Goal: Task Accomplishment & Management: Manage account settings

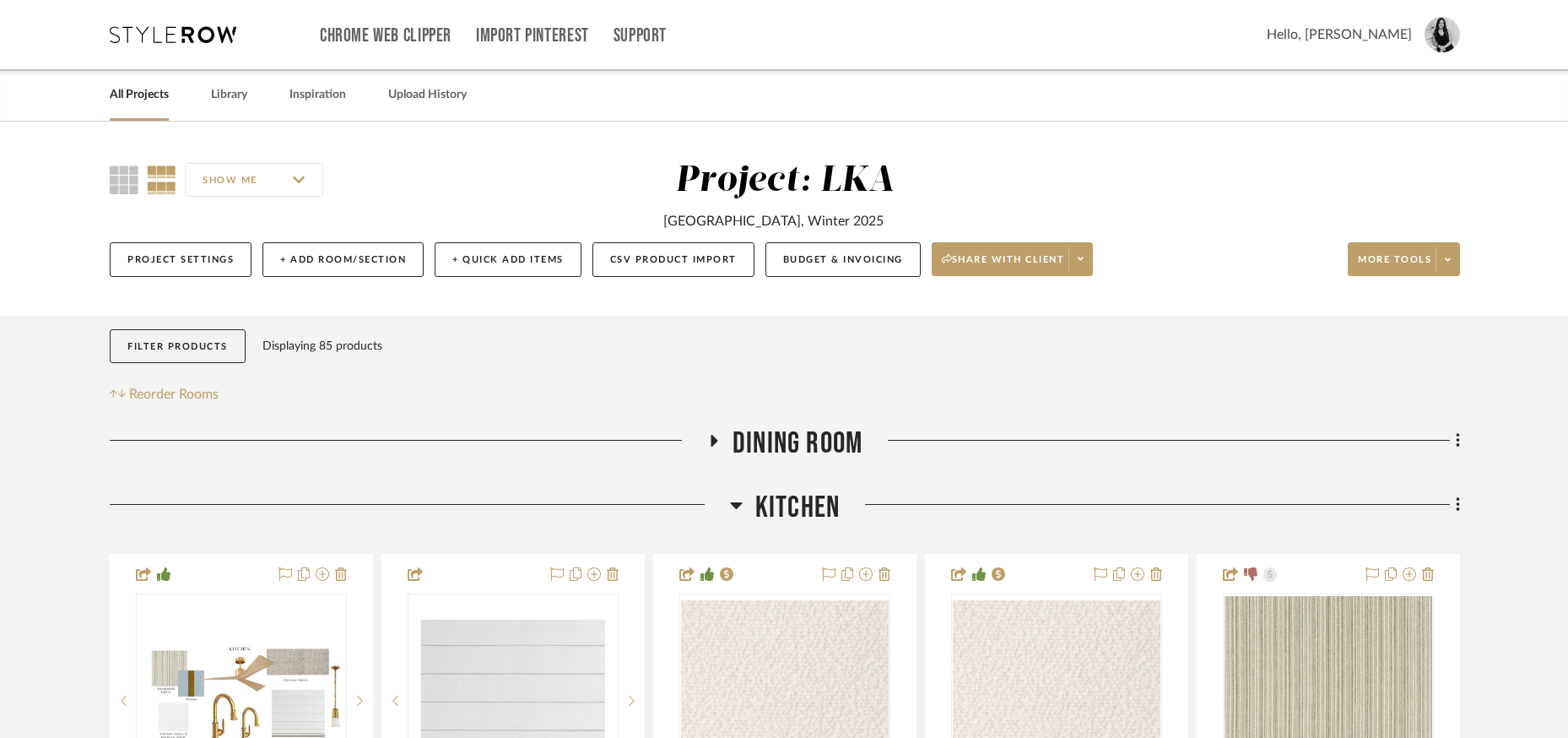
click at [714, 432] on h3 "Dining Room" at bounding box center [784, 444] width 155 height 36
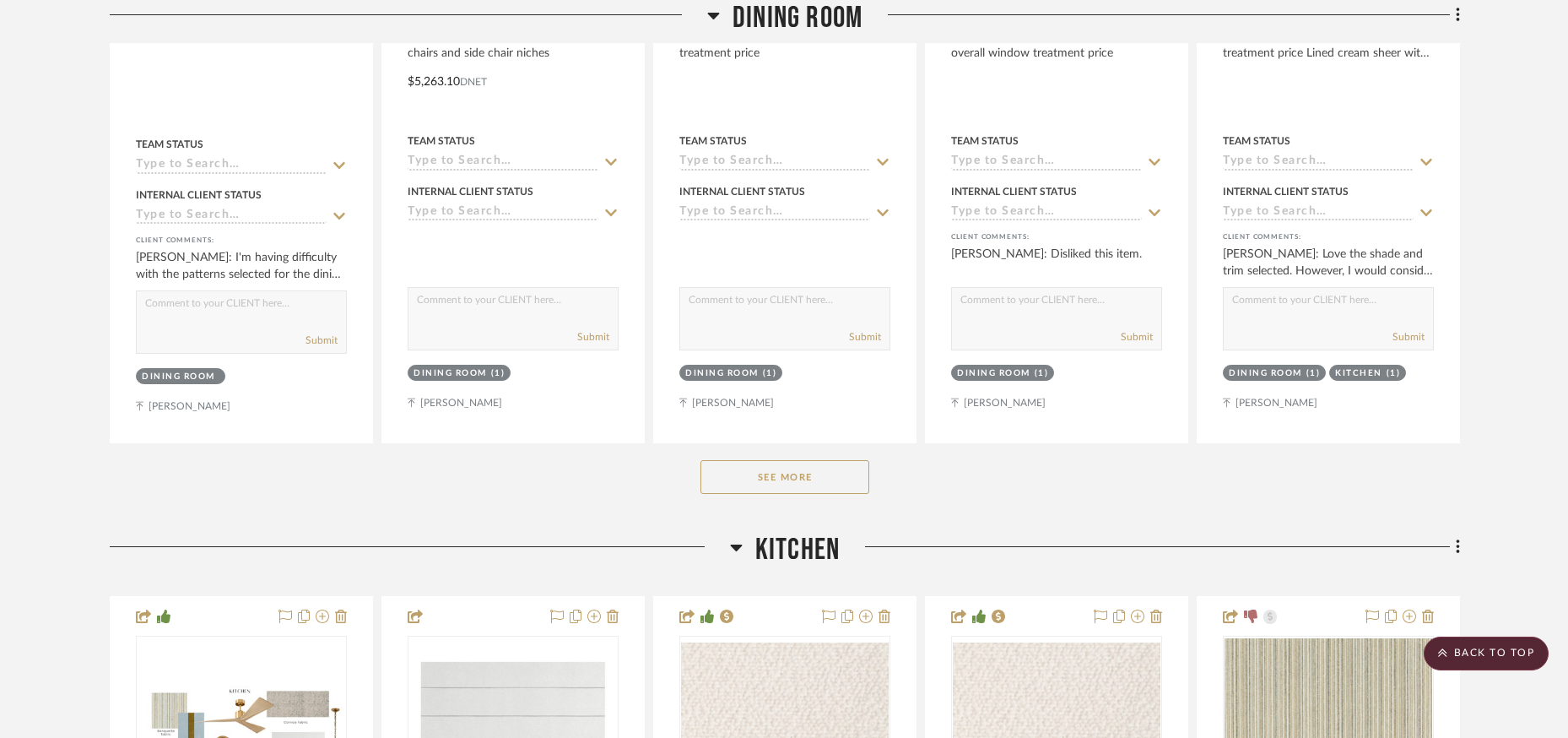
scroll to position [320, 0]
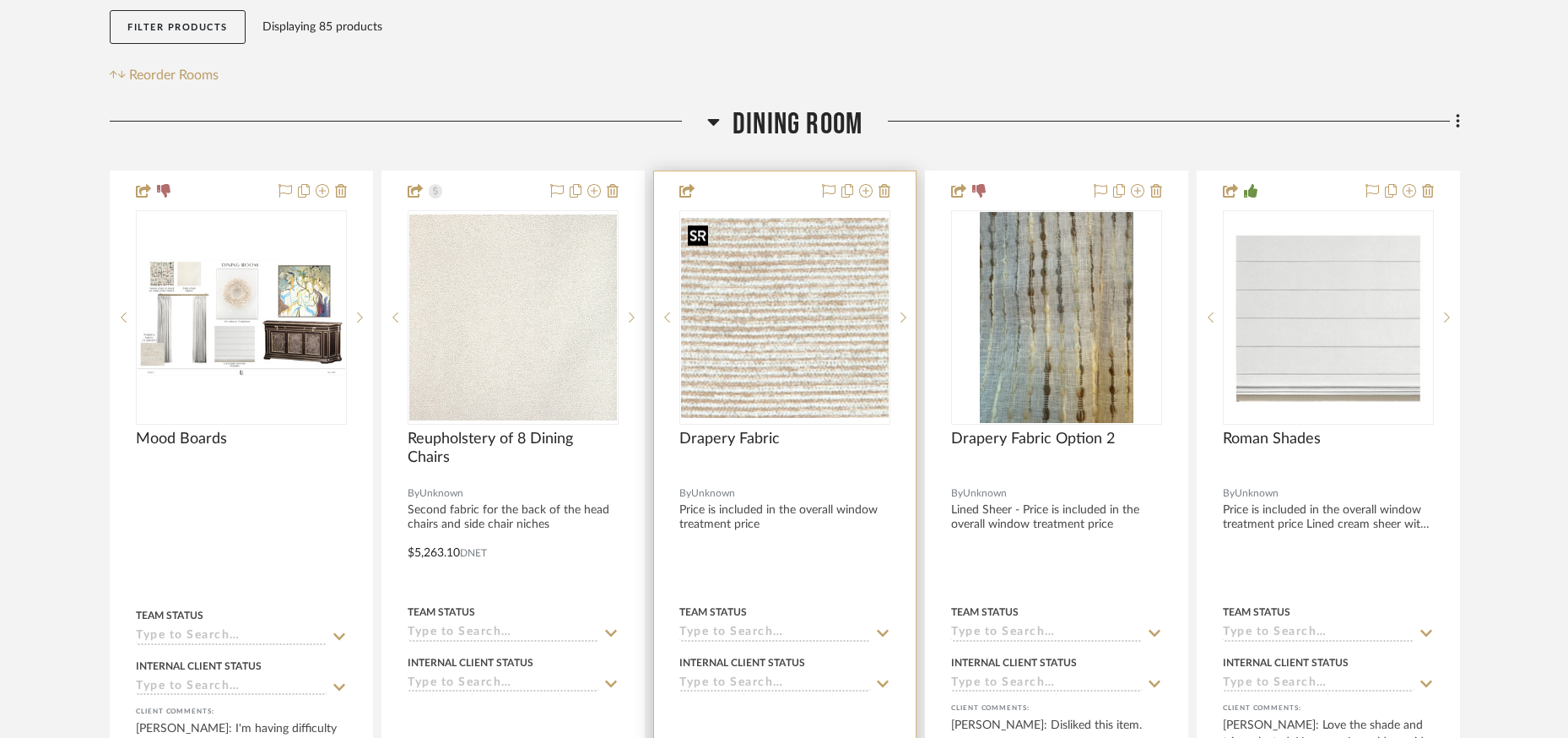
click at [781, 285] on img "0" at bounding box center [784, 318] width 208 height 200
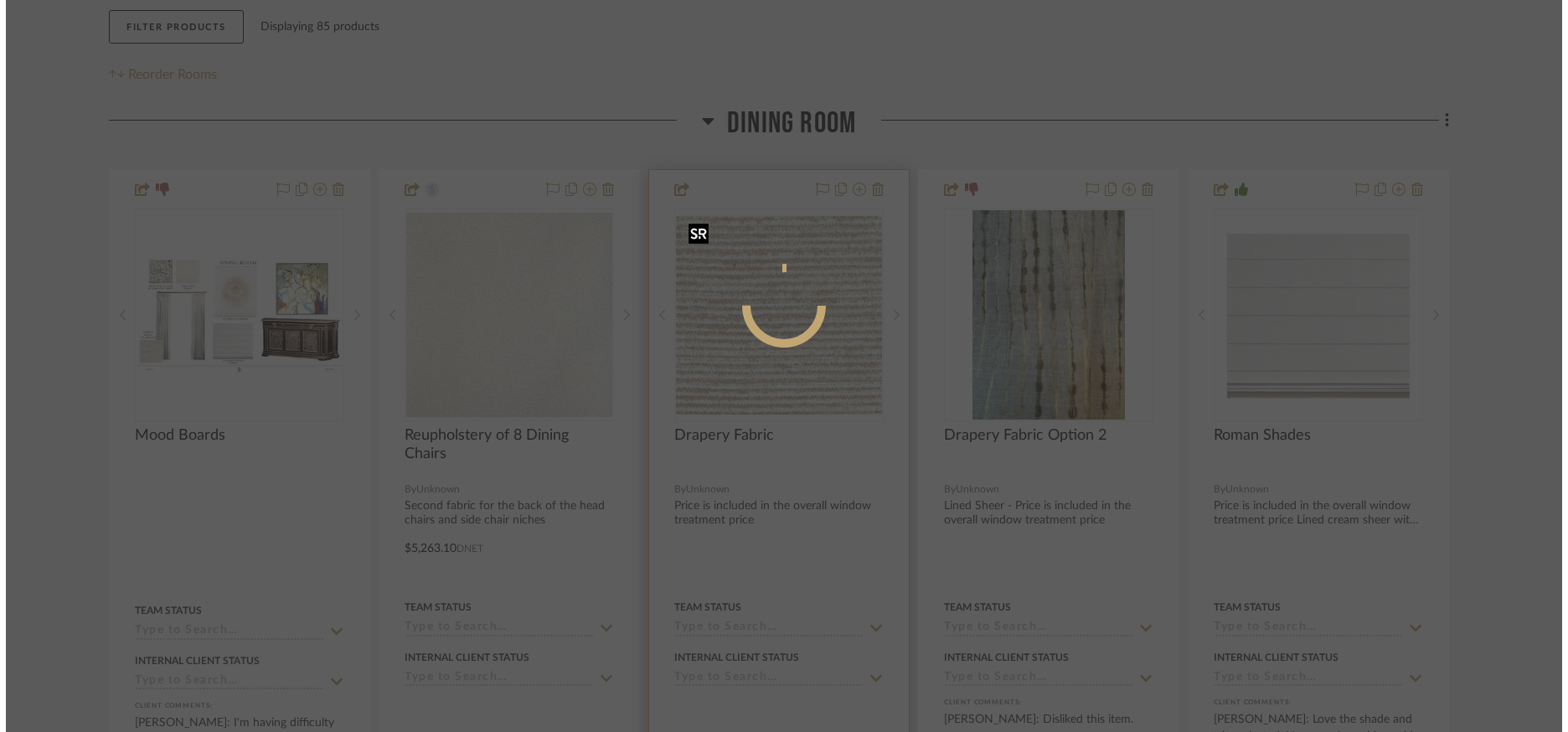
scroll to position [0, 0]
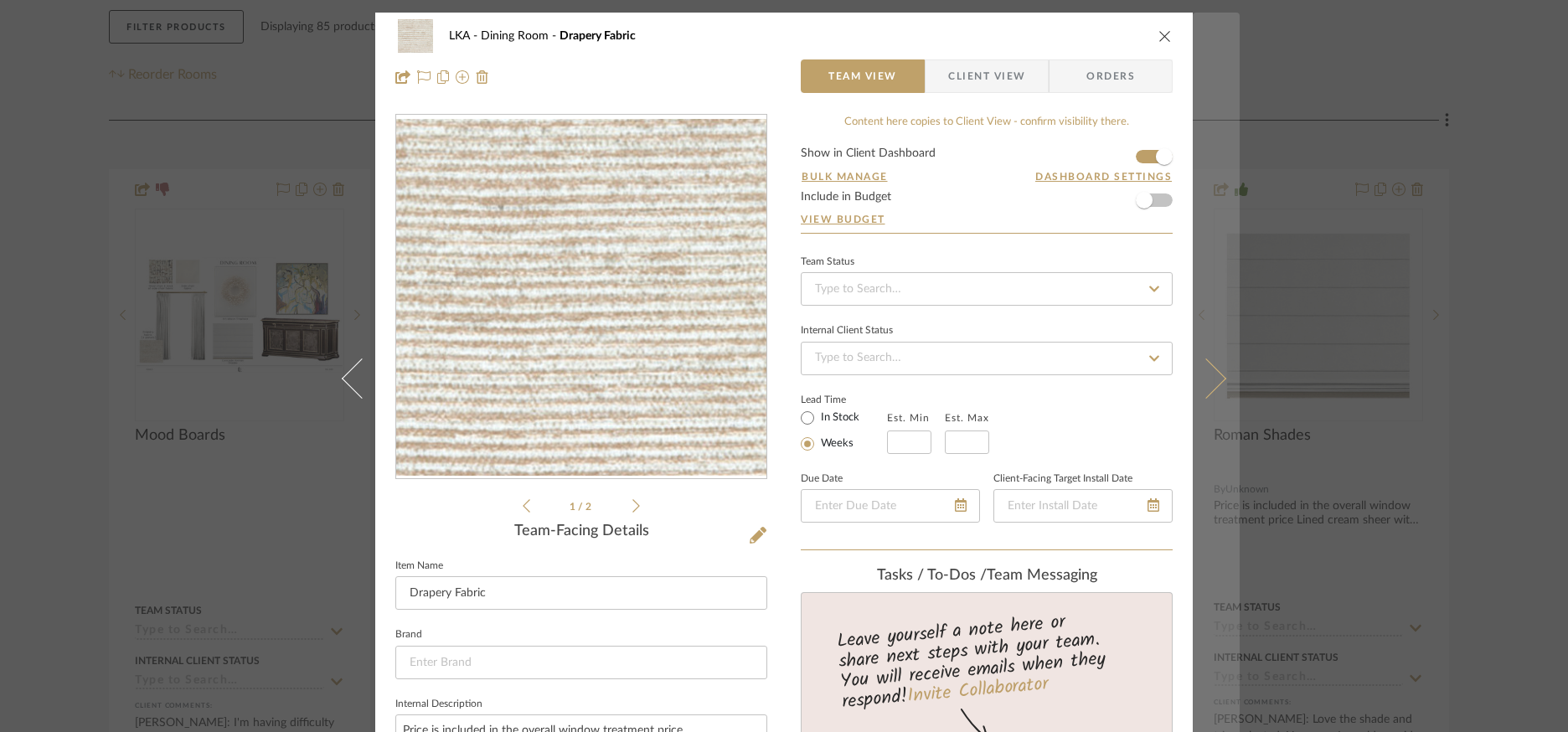
click at [1209, 377] on icon at bounding box center [1205, 379] width 40 height 40
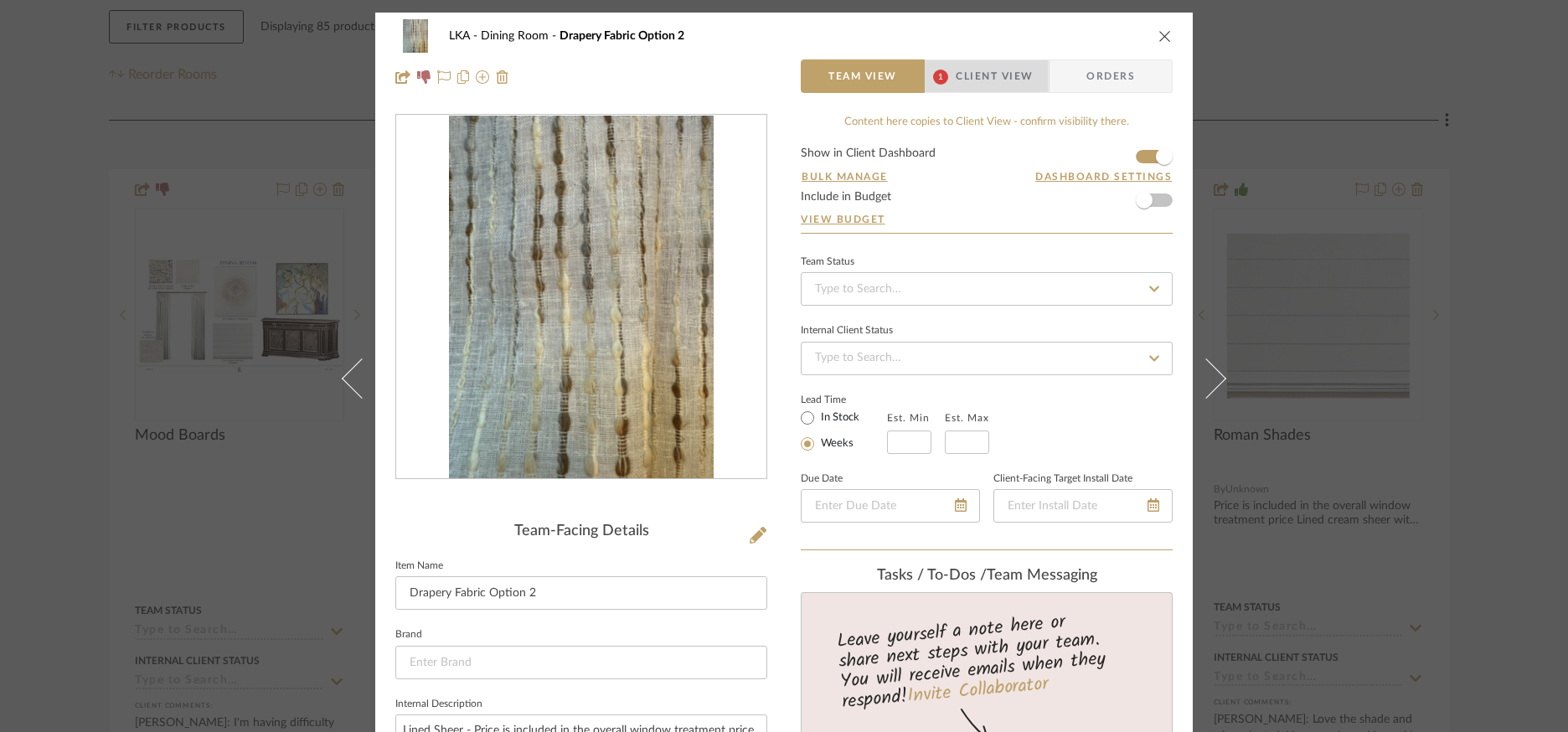
click at [956, 72] on span "Client View" at bounding box center [994, 76] width 77 height 33
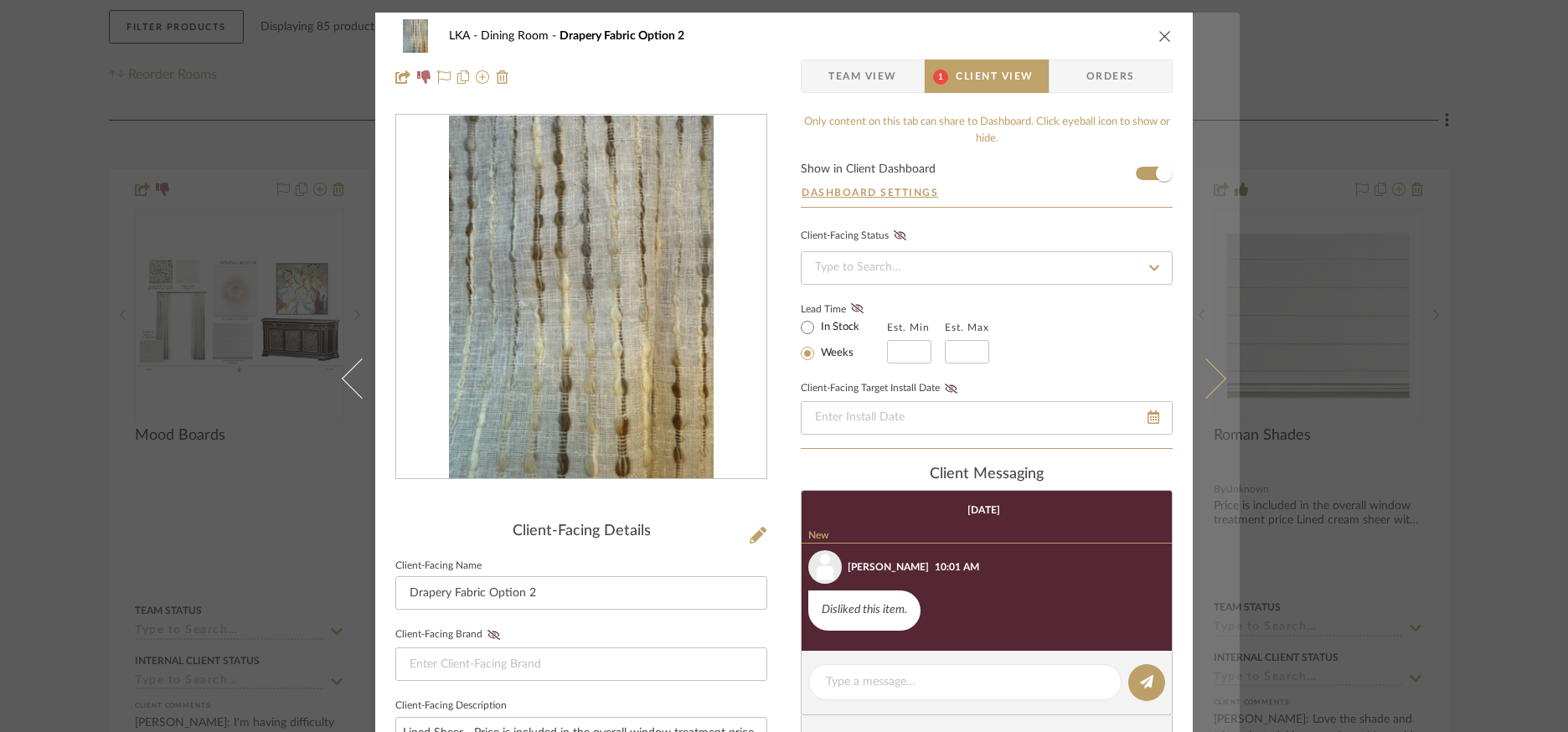
click at [1218, 381] on icon at bounding box center [1205, 379] width 40 height 40
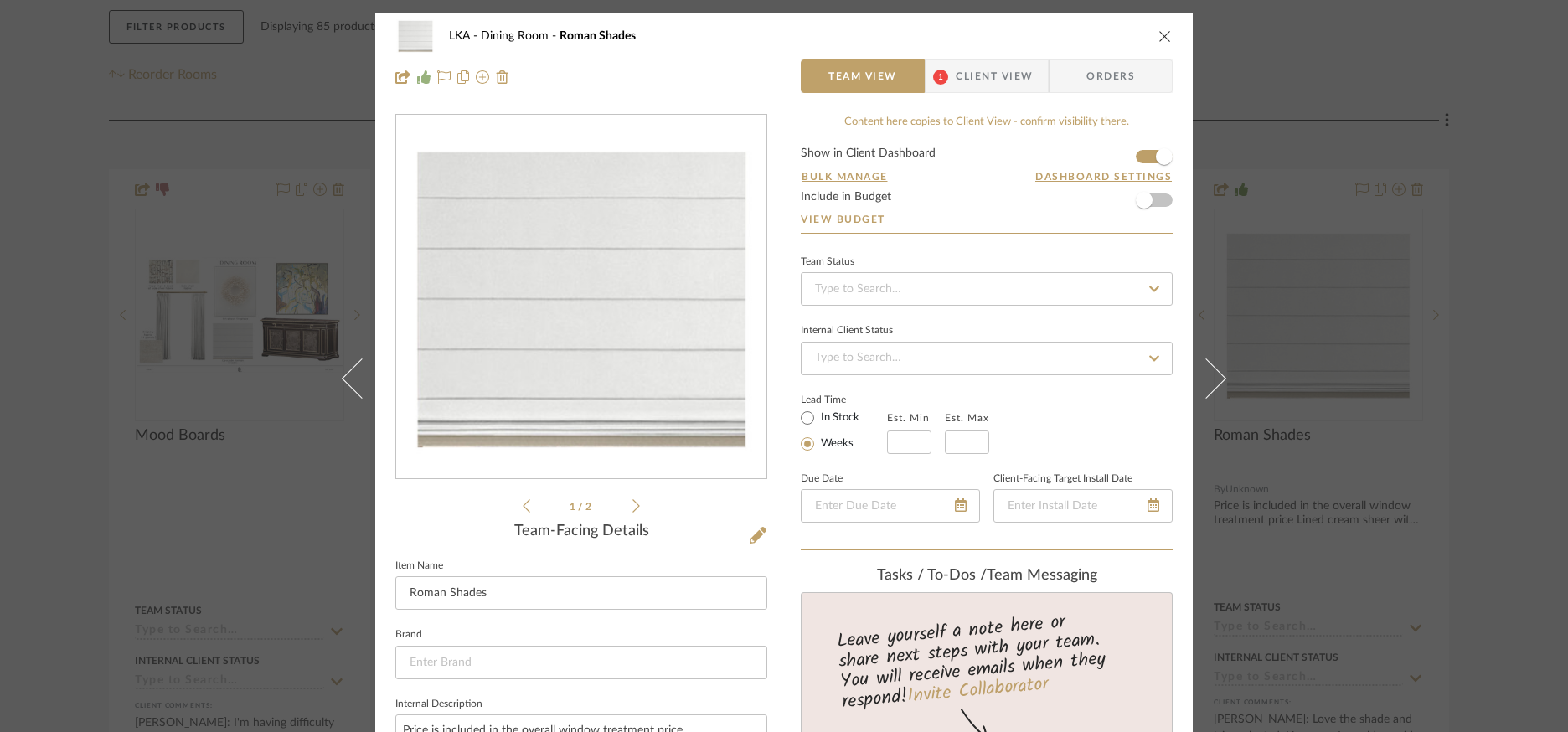
click at [941, 65] on span "1" at bounding box center [941, 76] width 30 height 33
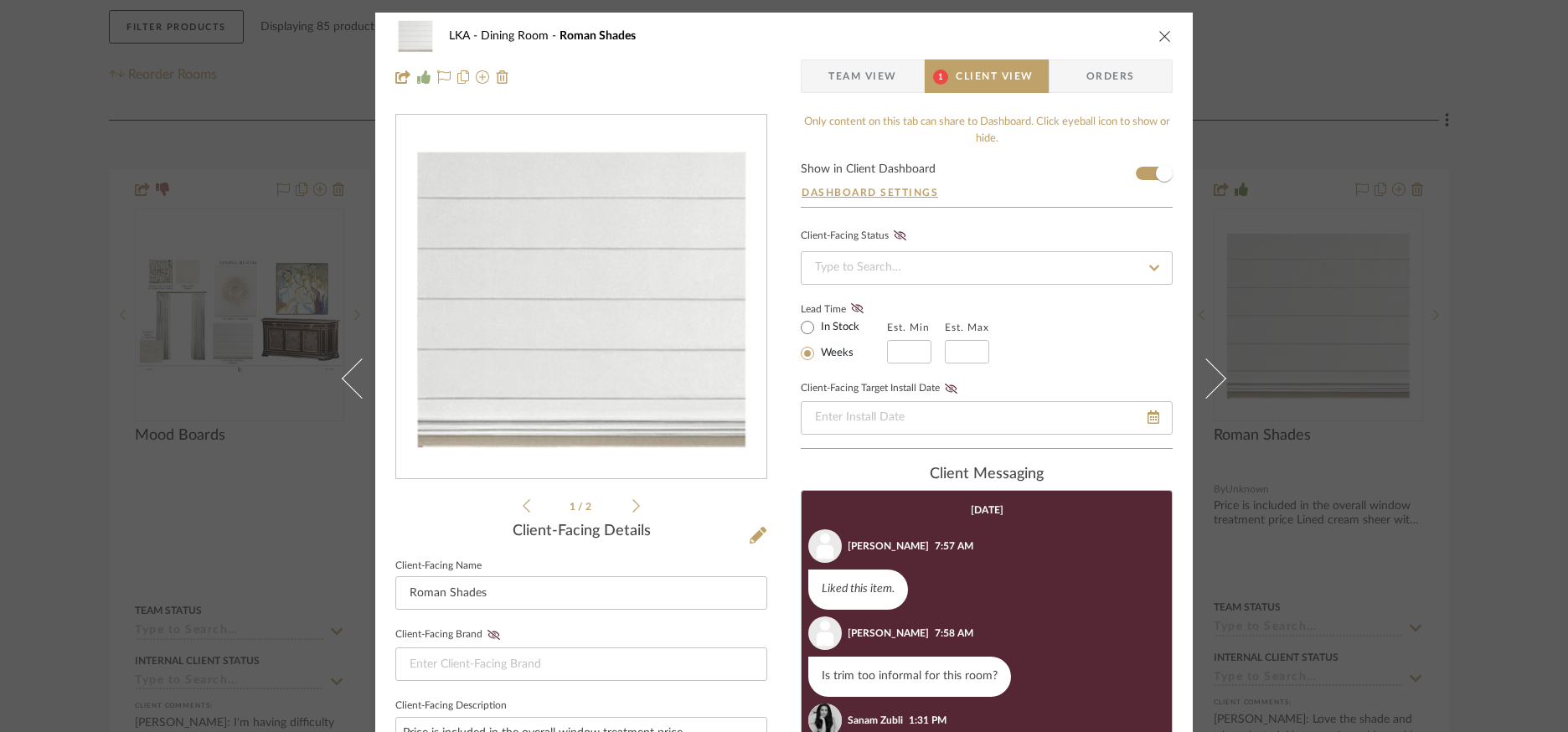
scroll to position [175, 0]
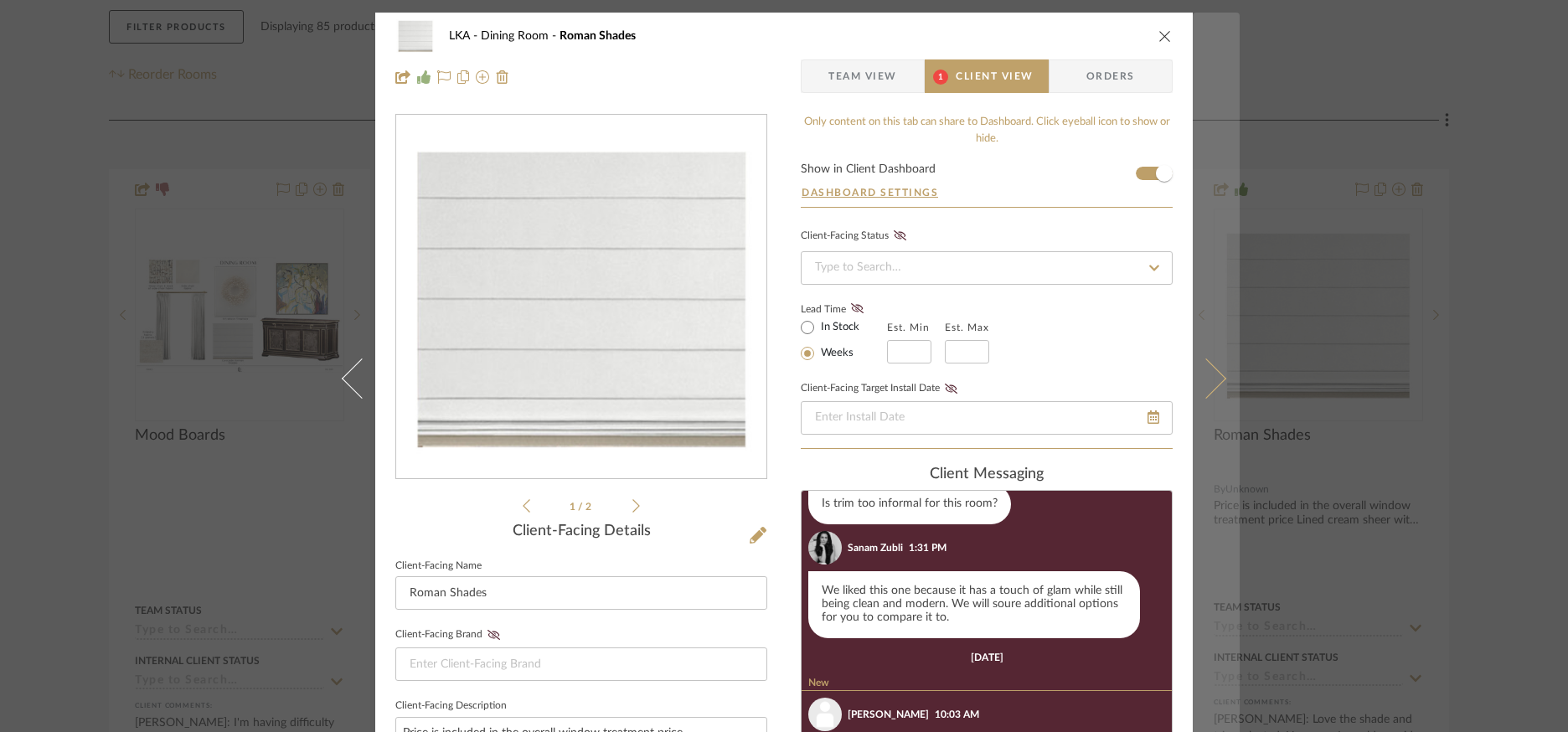
click at [1207, 385] on icon at bounding box center [1205, 379] width 40 height 40
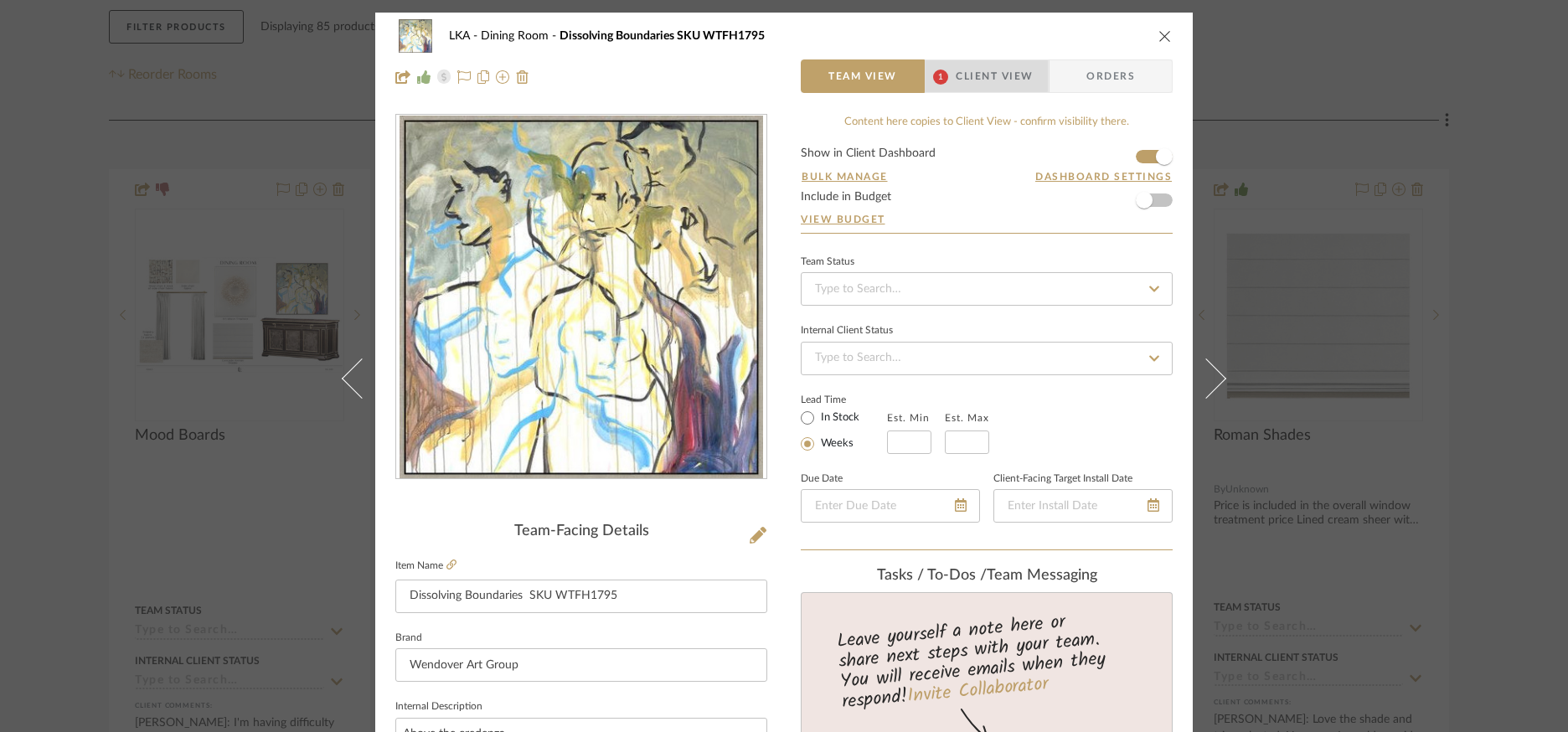
click at [956, 74] on span "Client View" at bounding box center [994, 76] width 77 height 33
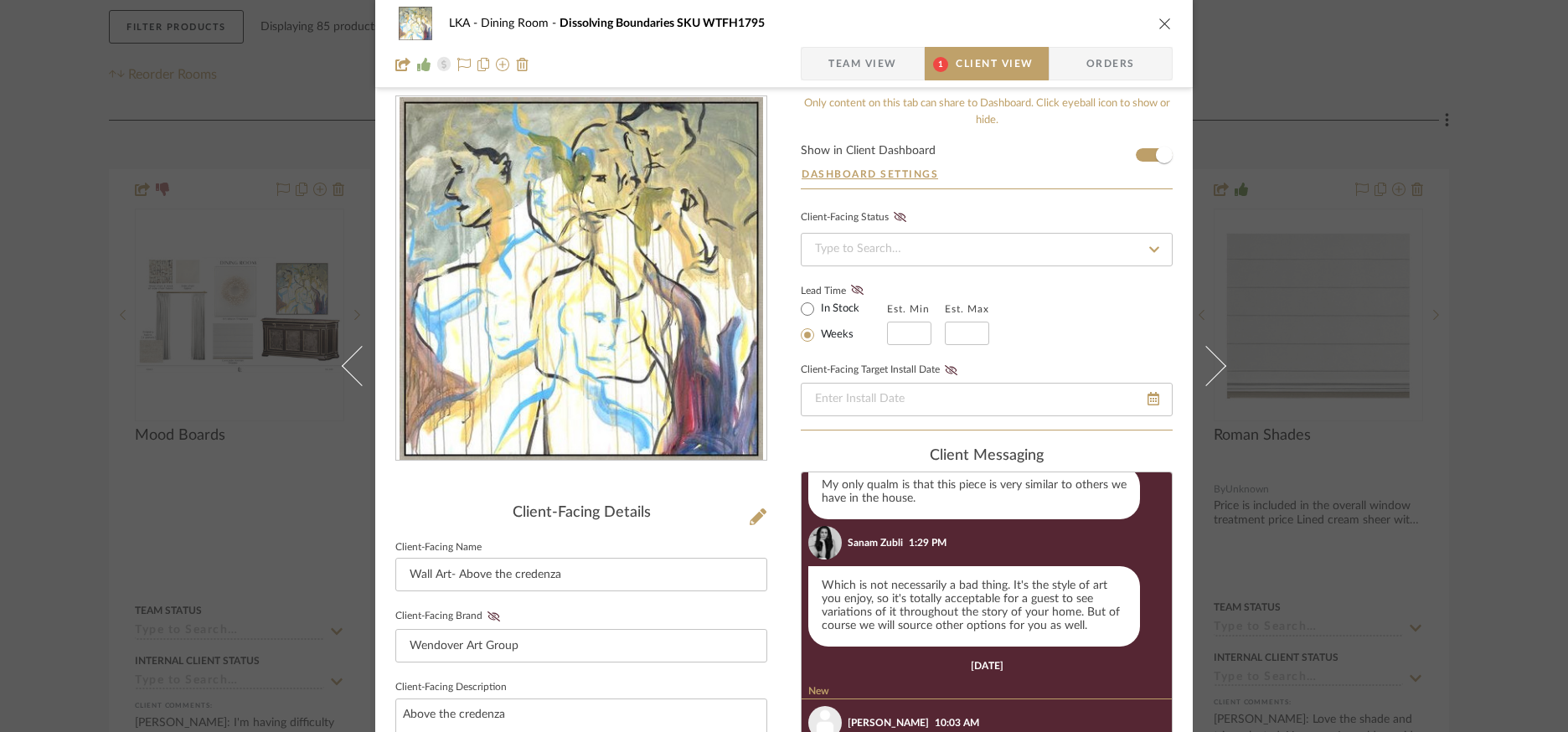
scroll to position [120, 0]
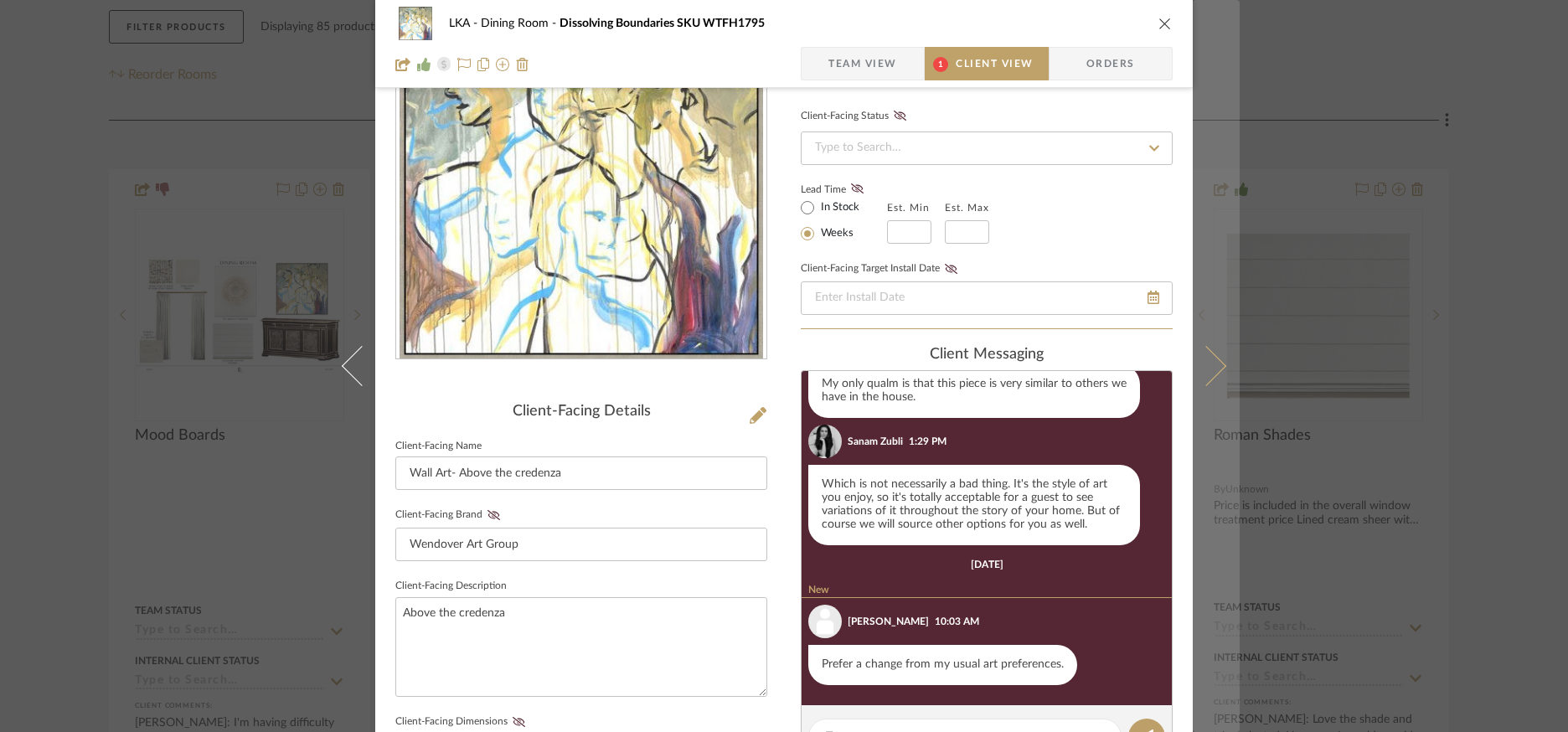
click at [1207, 374] on icon at bounding box center [1205, 366] width 40 height 40
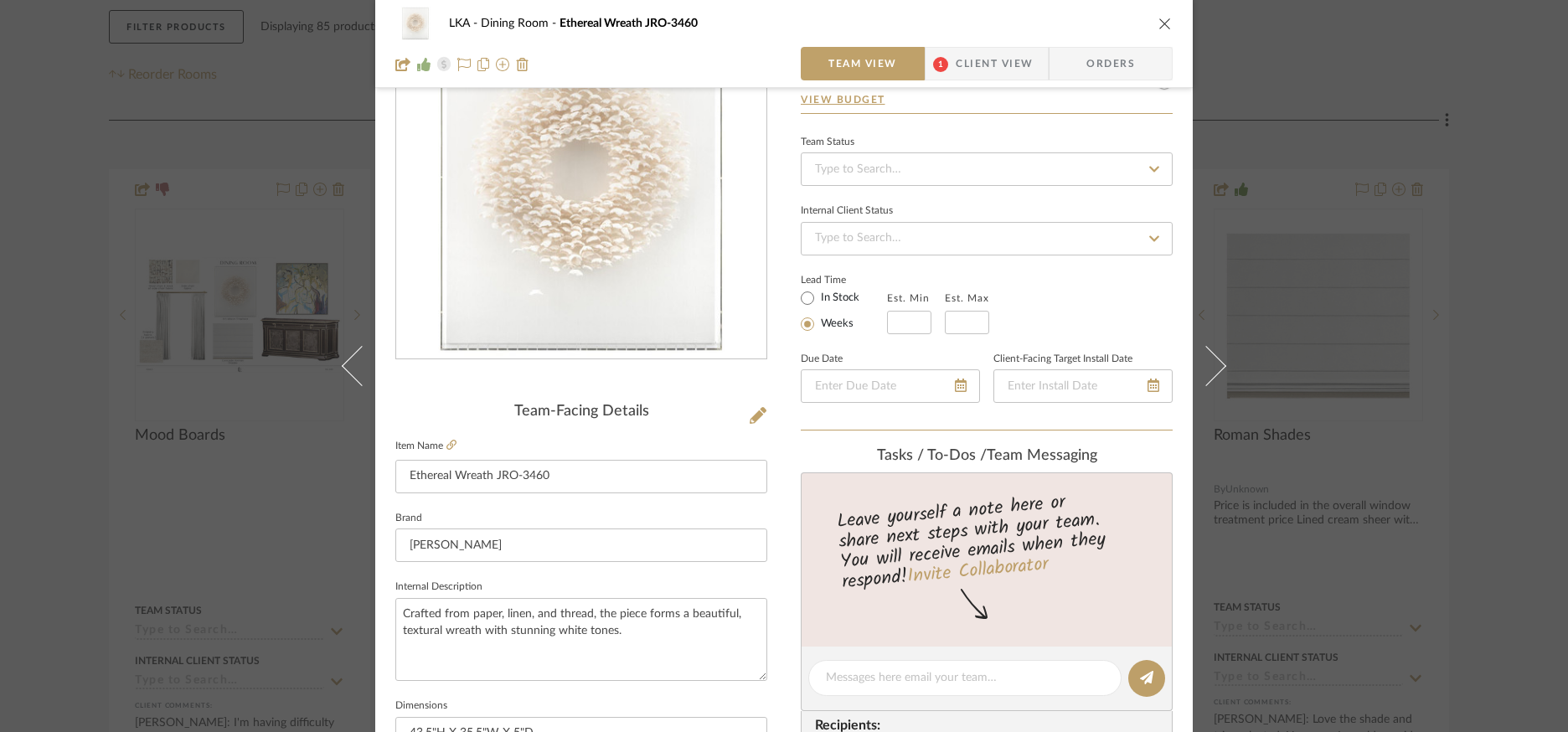
click at [967, 67] on span "Client View" at bounding box center [994, 63] width 77 height 33
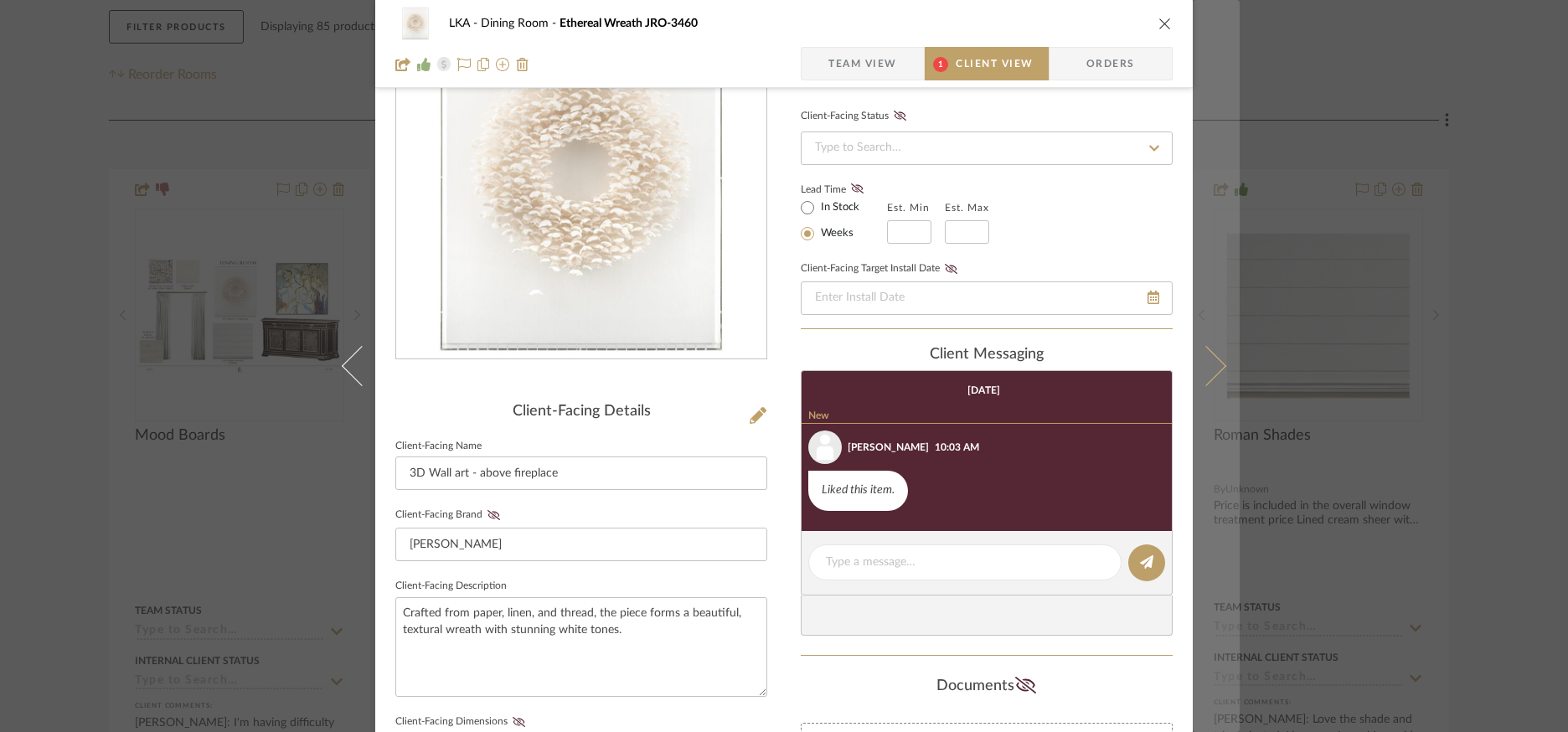
click at [1211, 362] on icon at bounding box center [1205, 366] width 40 height 40
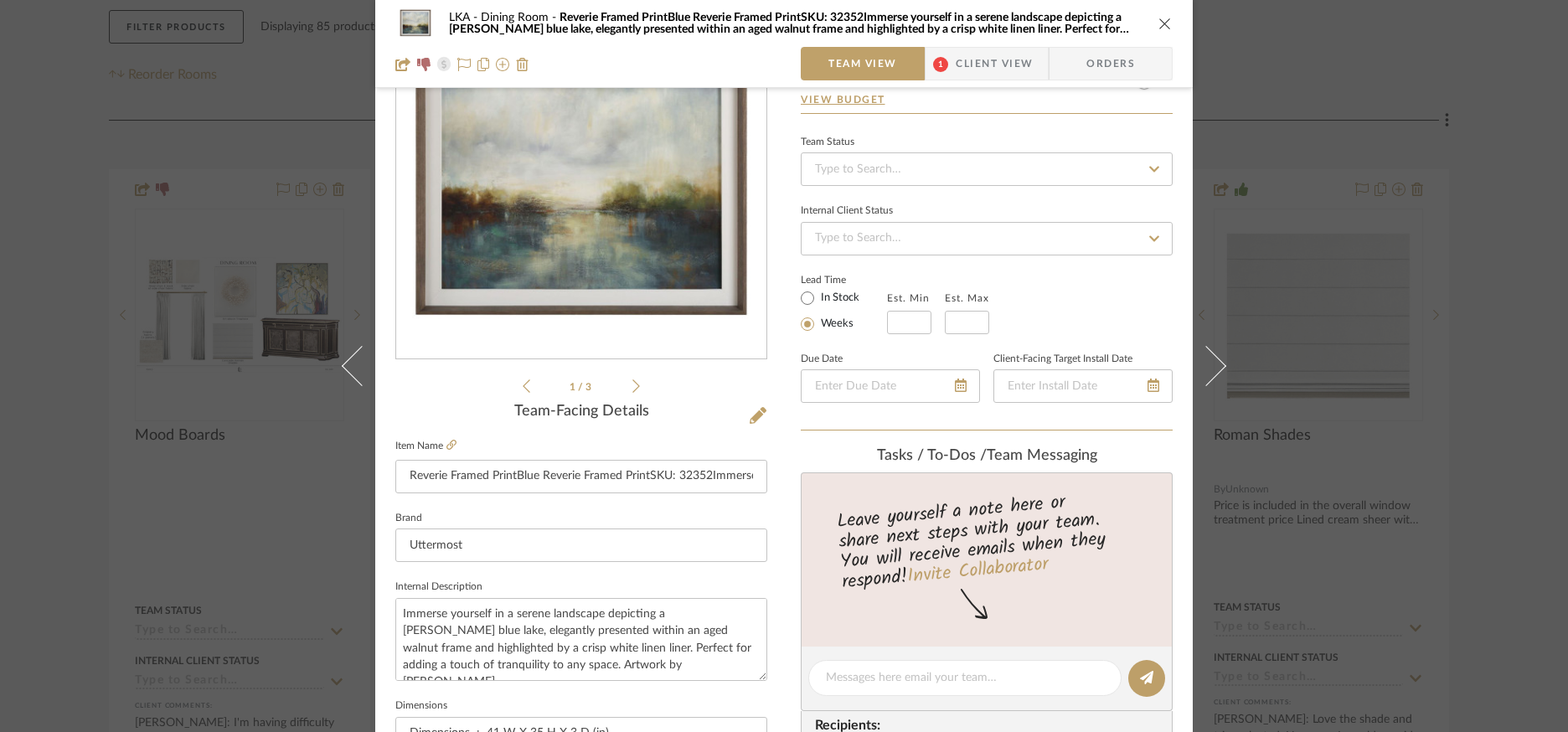
click at [956, 65] on span "Client View" at bounding box center [994, 63] width 77 height 33
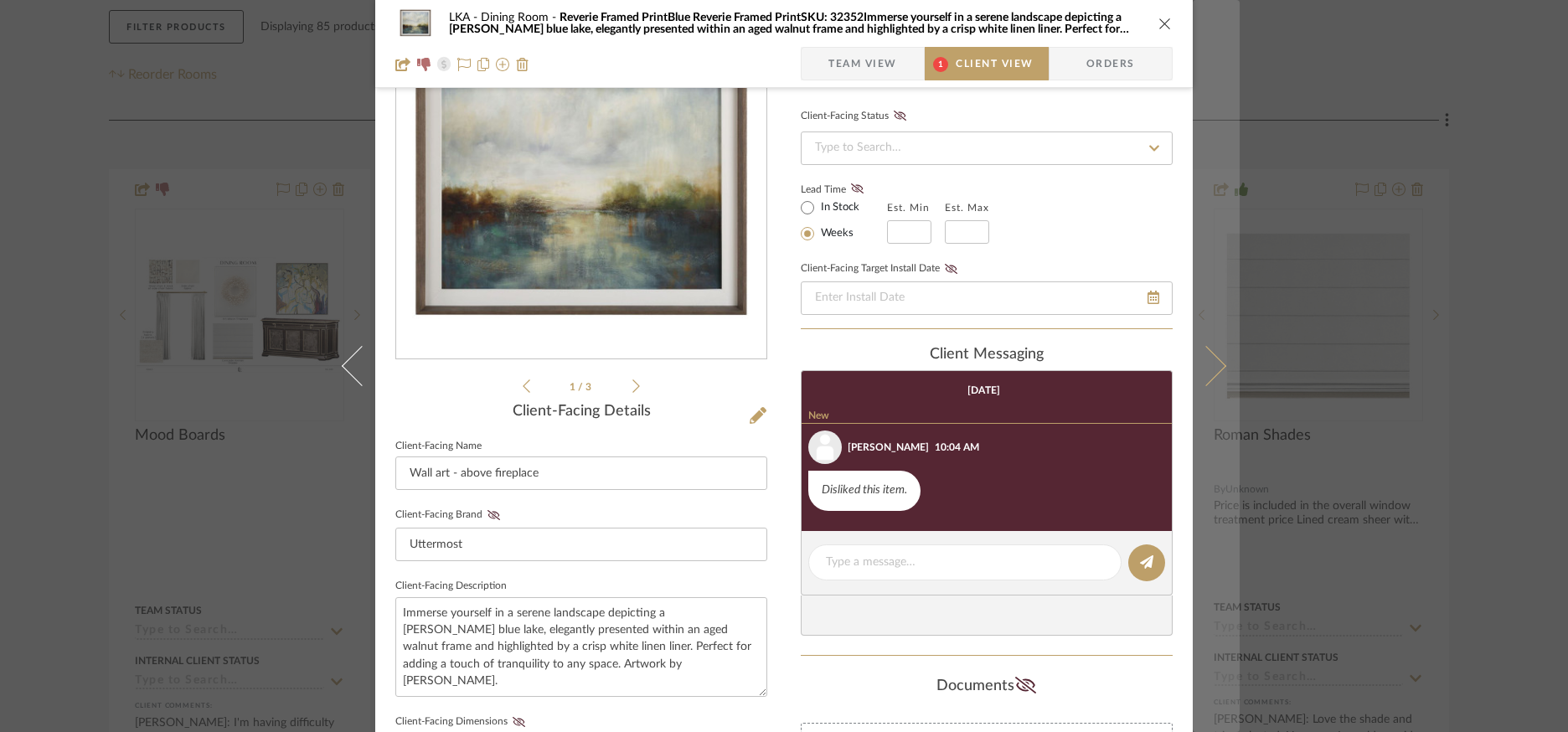
click at [1192, 384] on button at bounding box center [1215, 366] width 47 height 732
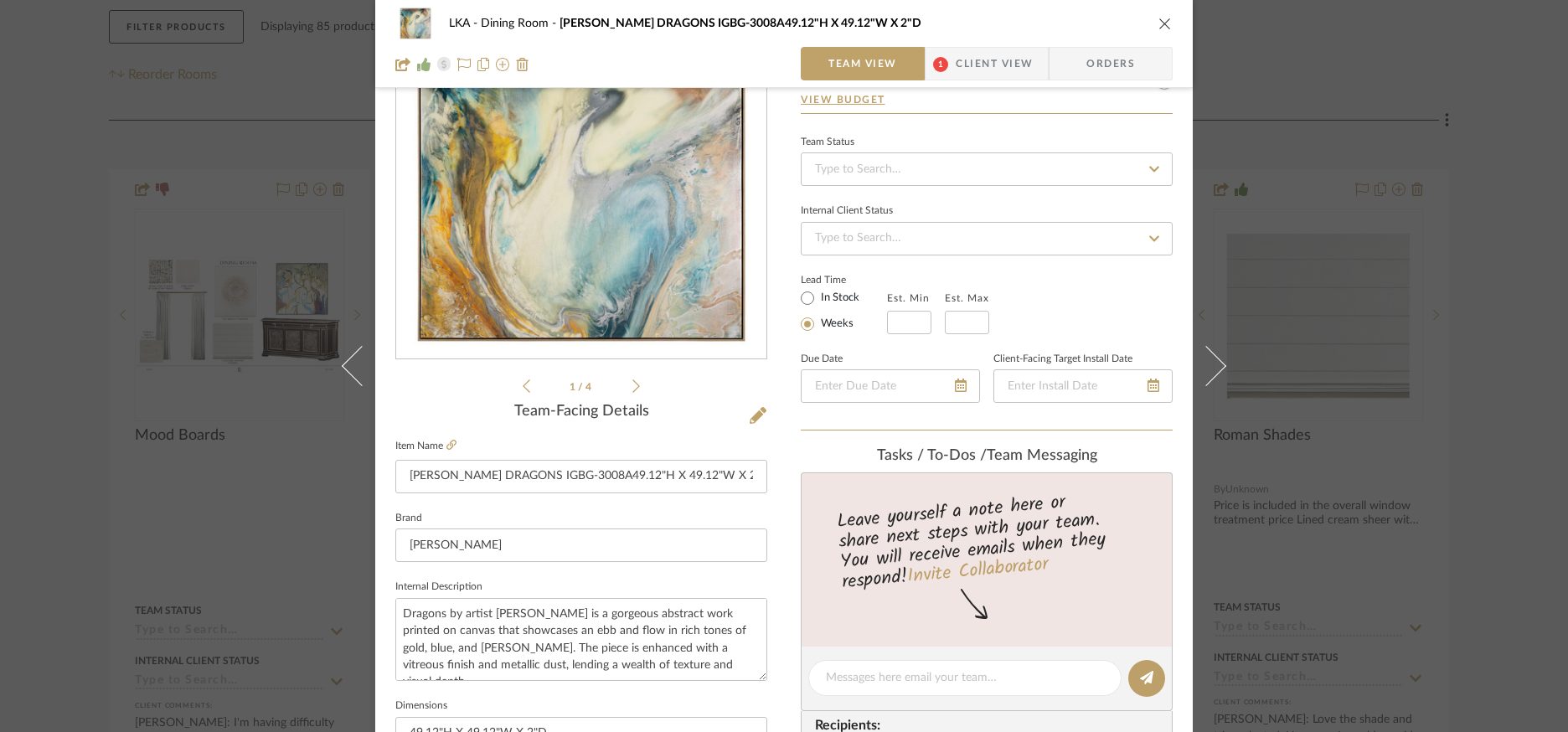
click at [962, 53] on span "Client View" at bounding box center [994, 63] width 77 height 33
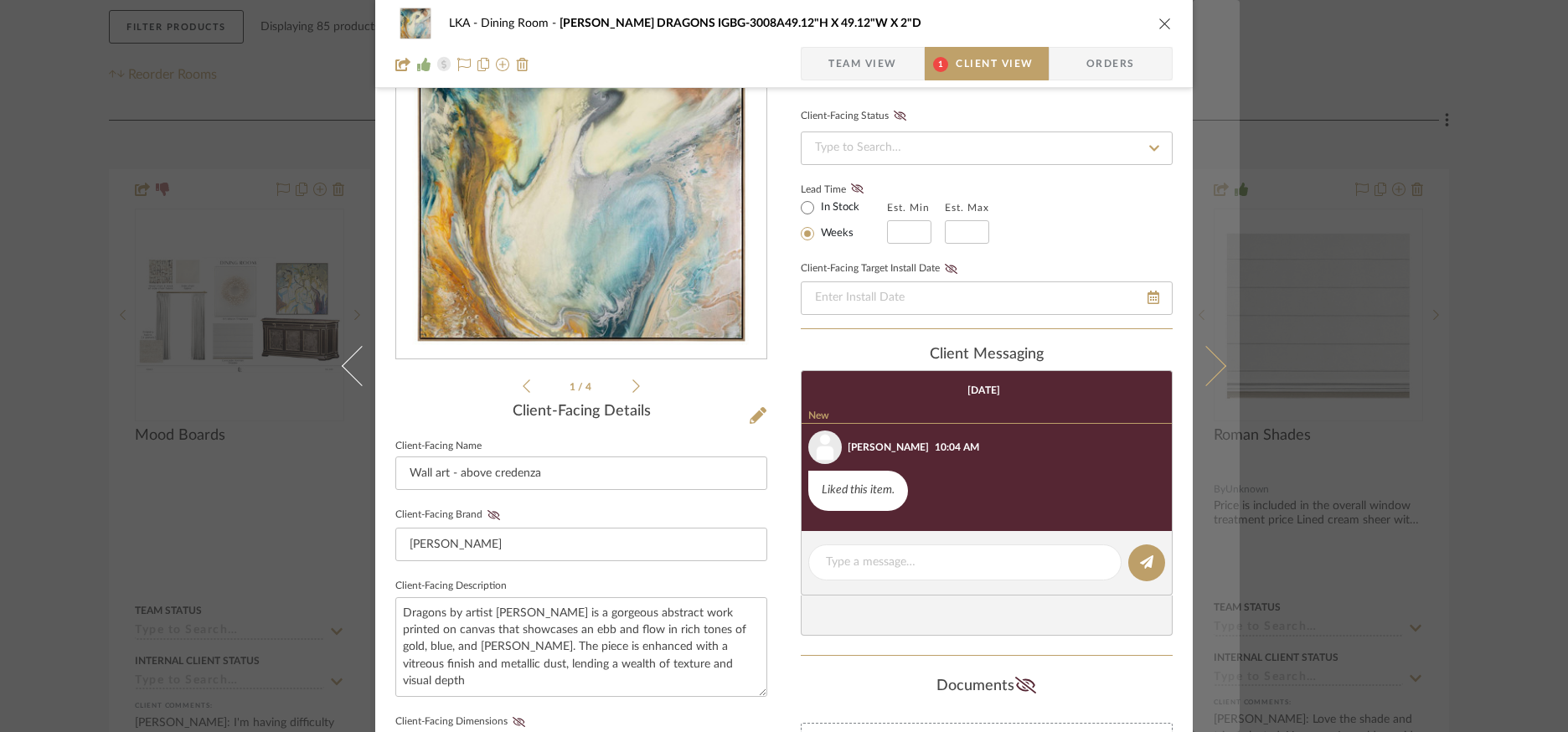
click at [1218, 380] on button at bounding box center [1215, 366] width 47 height 732
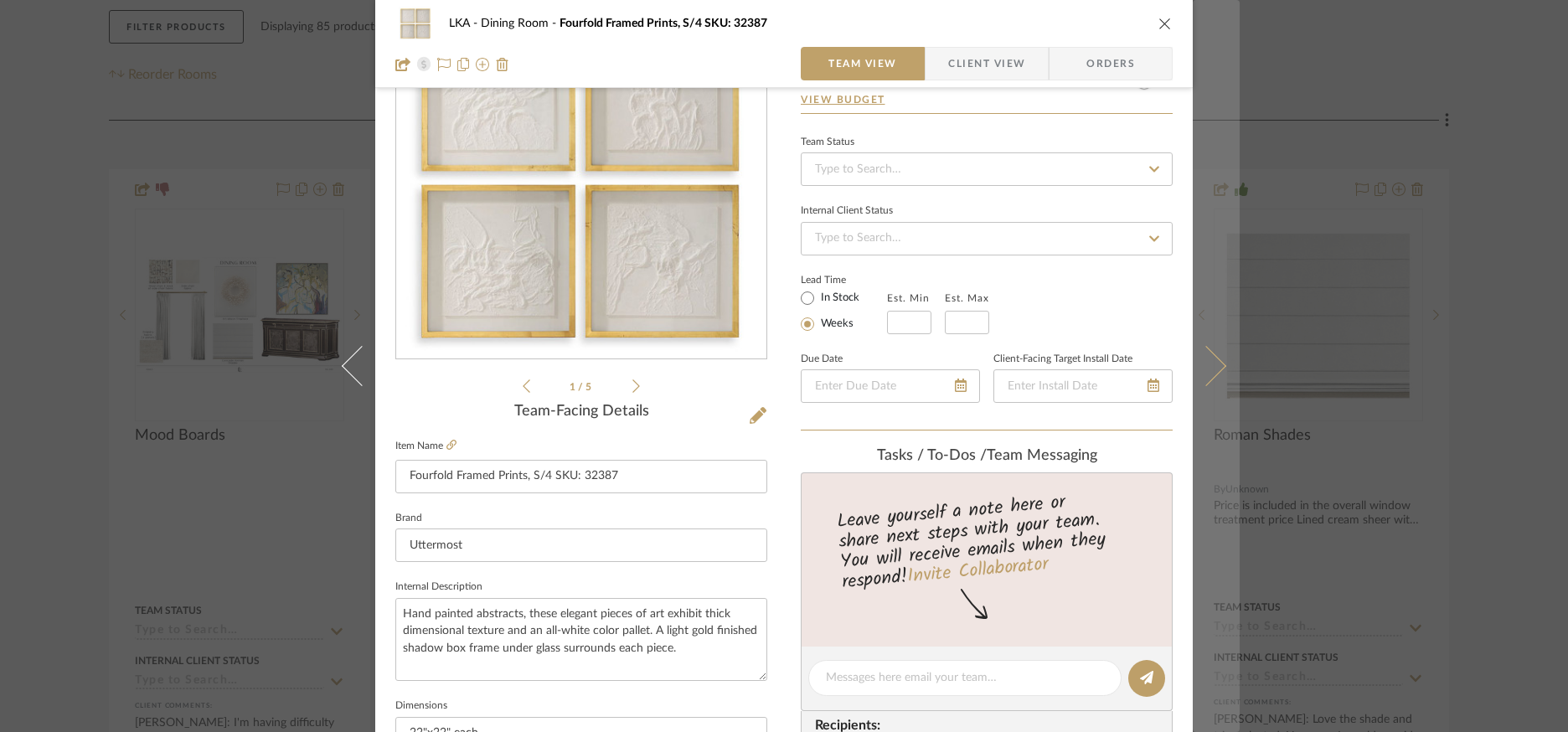
click at [1211, 356] on button at bounding box center [1215, 366] width 47 height 732
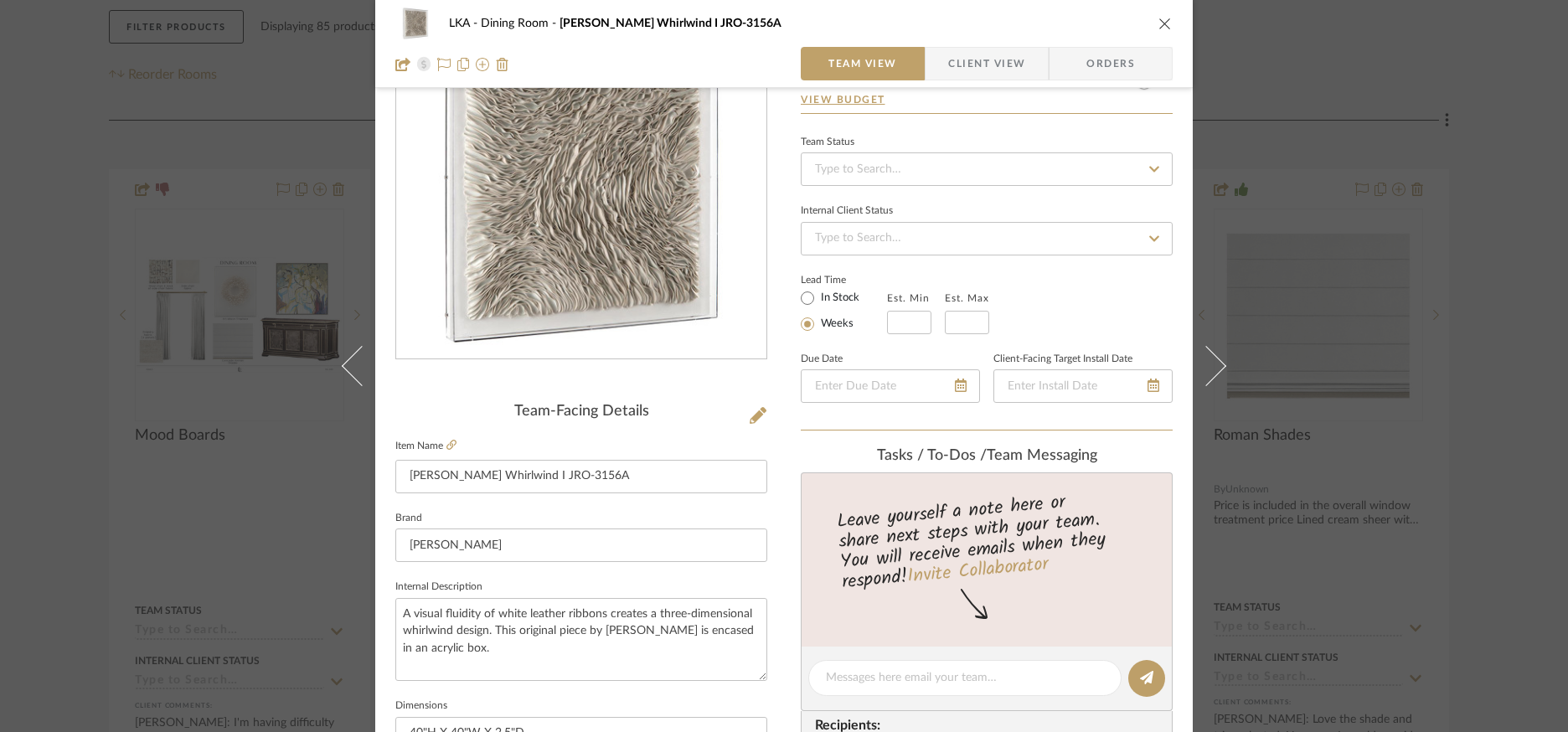
click at [1211, 356] on icon at bounding box center [1205, 366] width 40 height 40
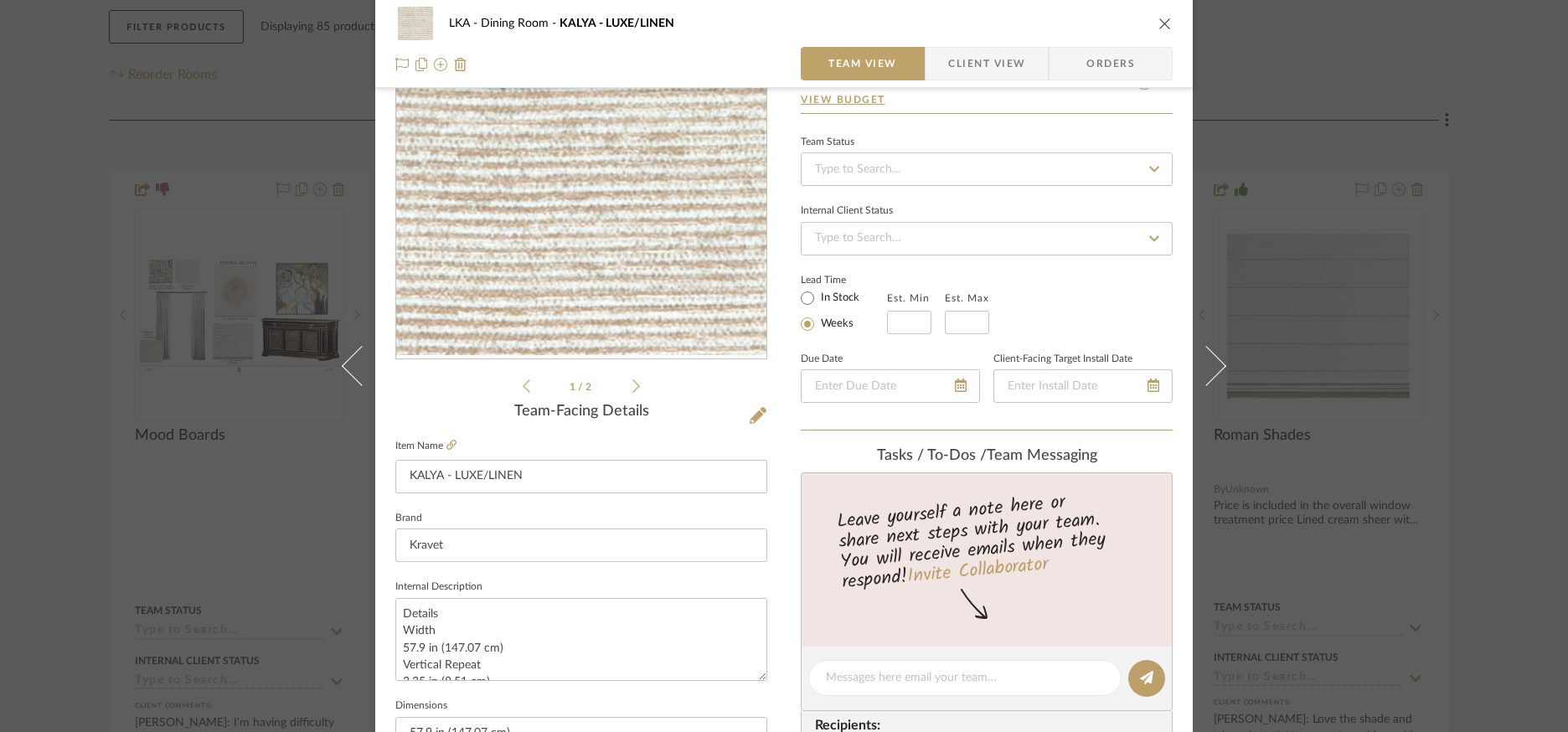
click at [1211, 356] on icon at bounding box center [1205, 366] width 40 height 40
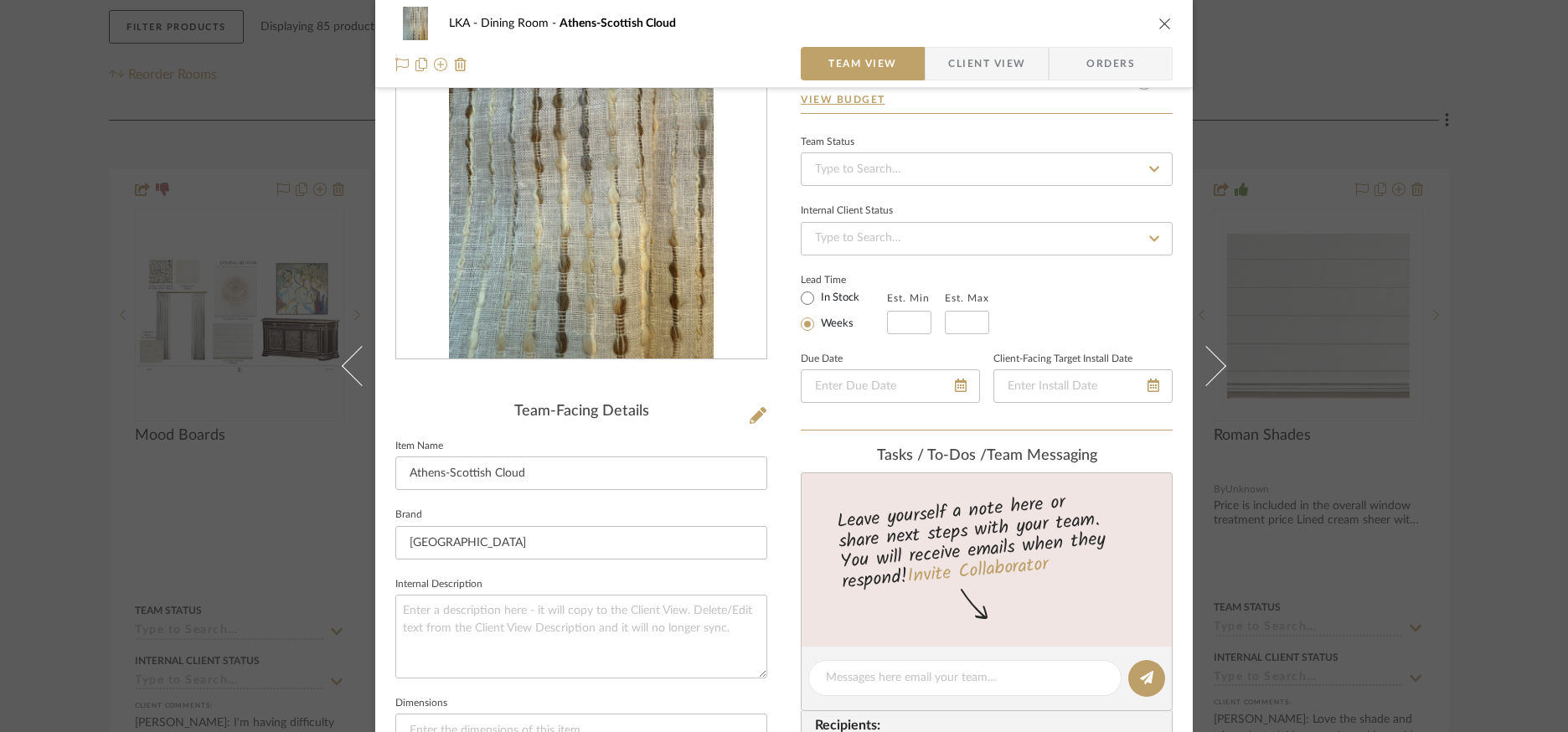
click at [1211, 356] on icon at bounding box center [1205, 366] width 40 height 40
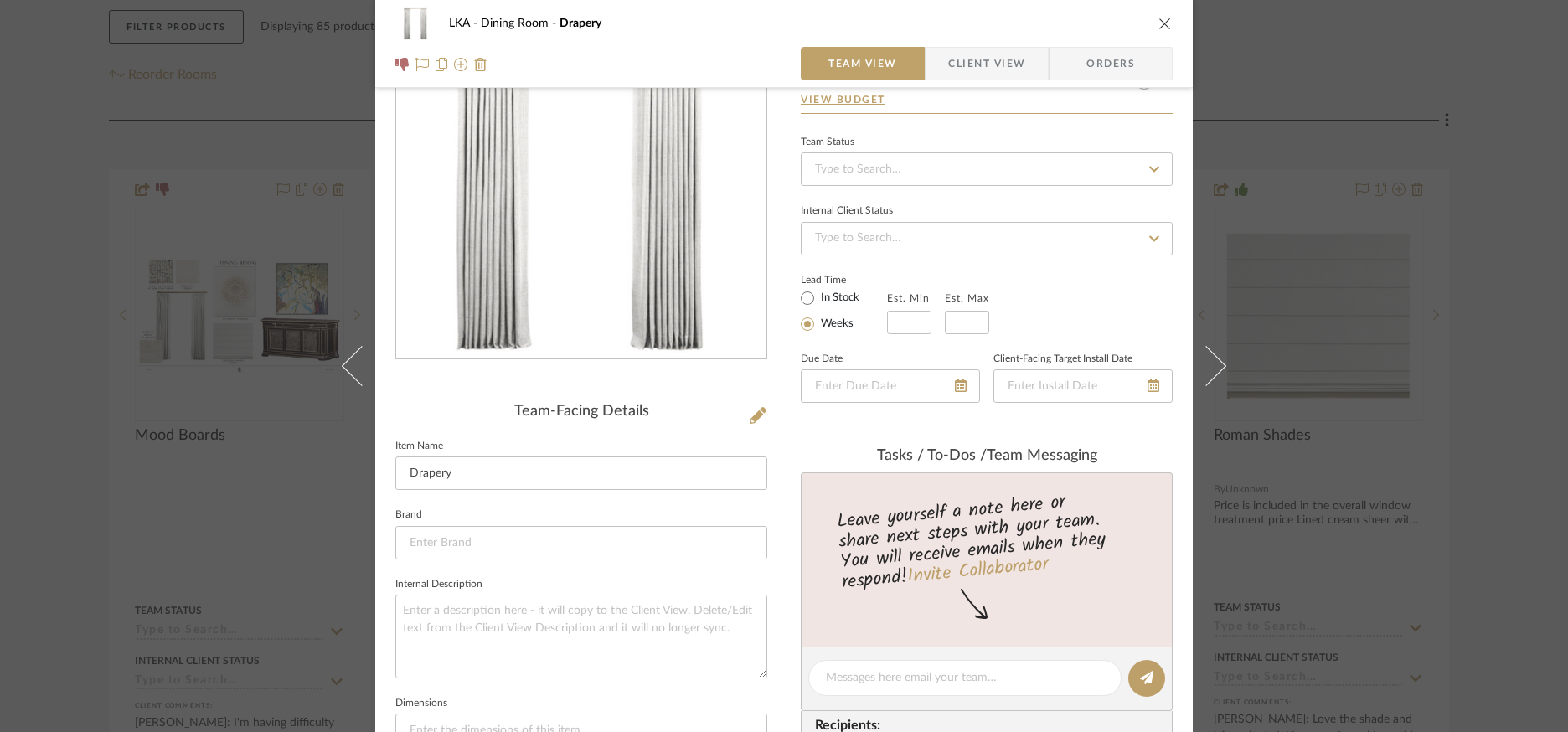
click at [1159, 22] on icon "close" at bounding box center [1165, 24] width 13 height 13
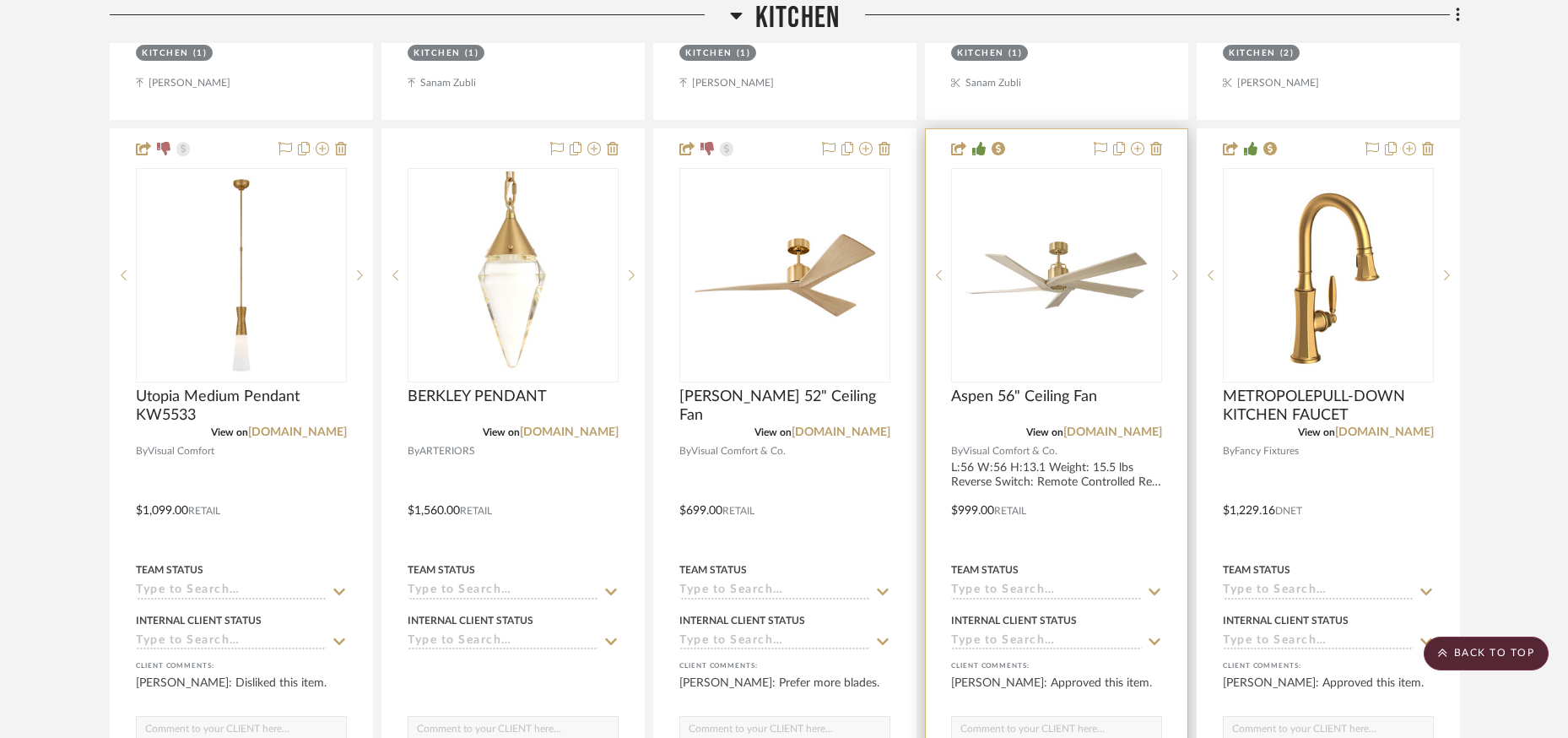
scroll to position [2941, 0]
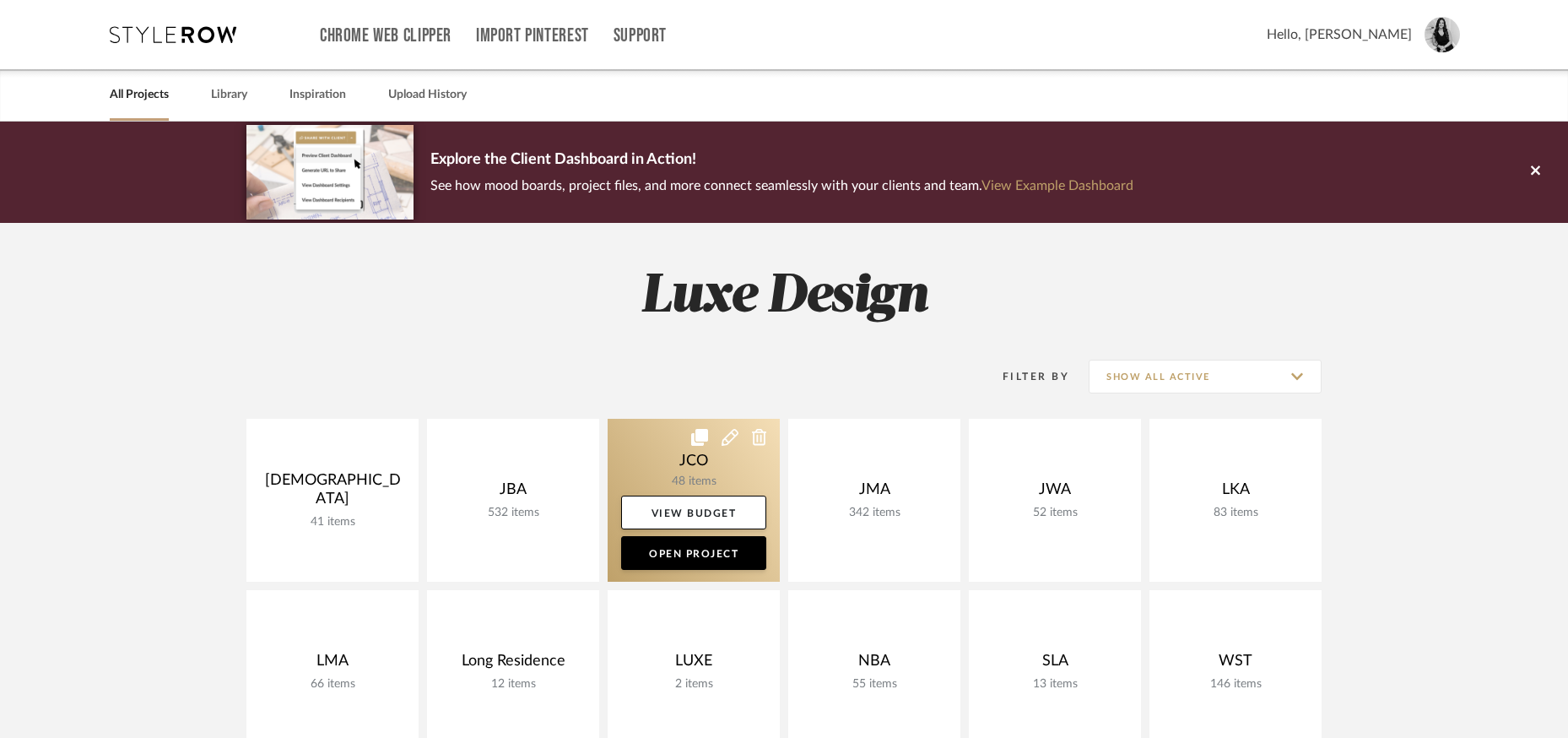
scroll to position [212, 0]
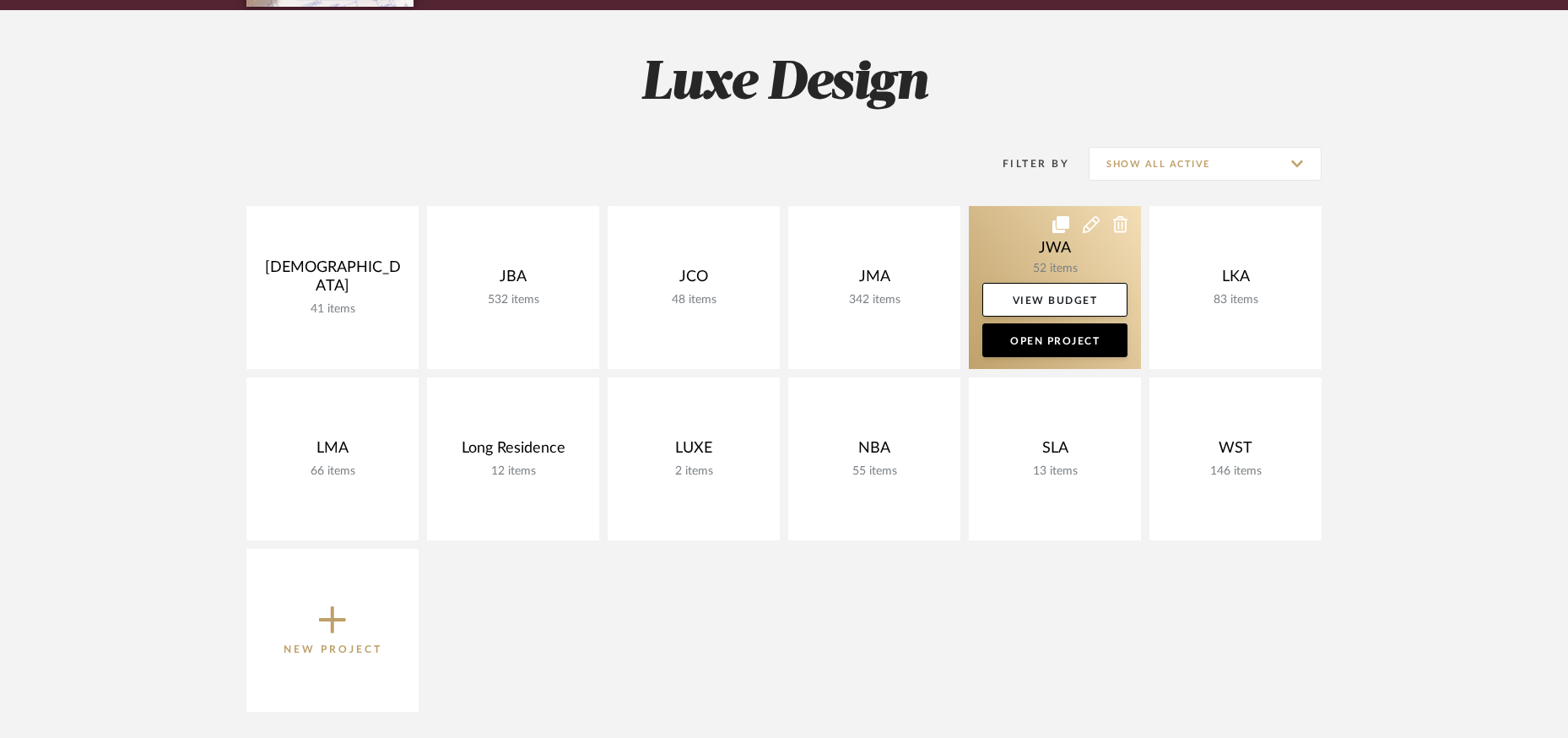
drag, startPoint x: 1186, startPoint y: 245, endPoint x: 1129, endPoint y: 289, distance: 72.0
click at [0, 0] on link at bounding box center [0, 0] width 0 height 0
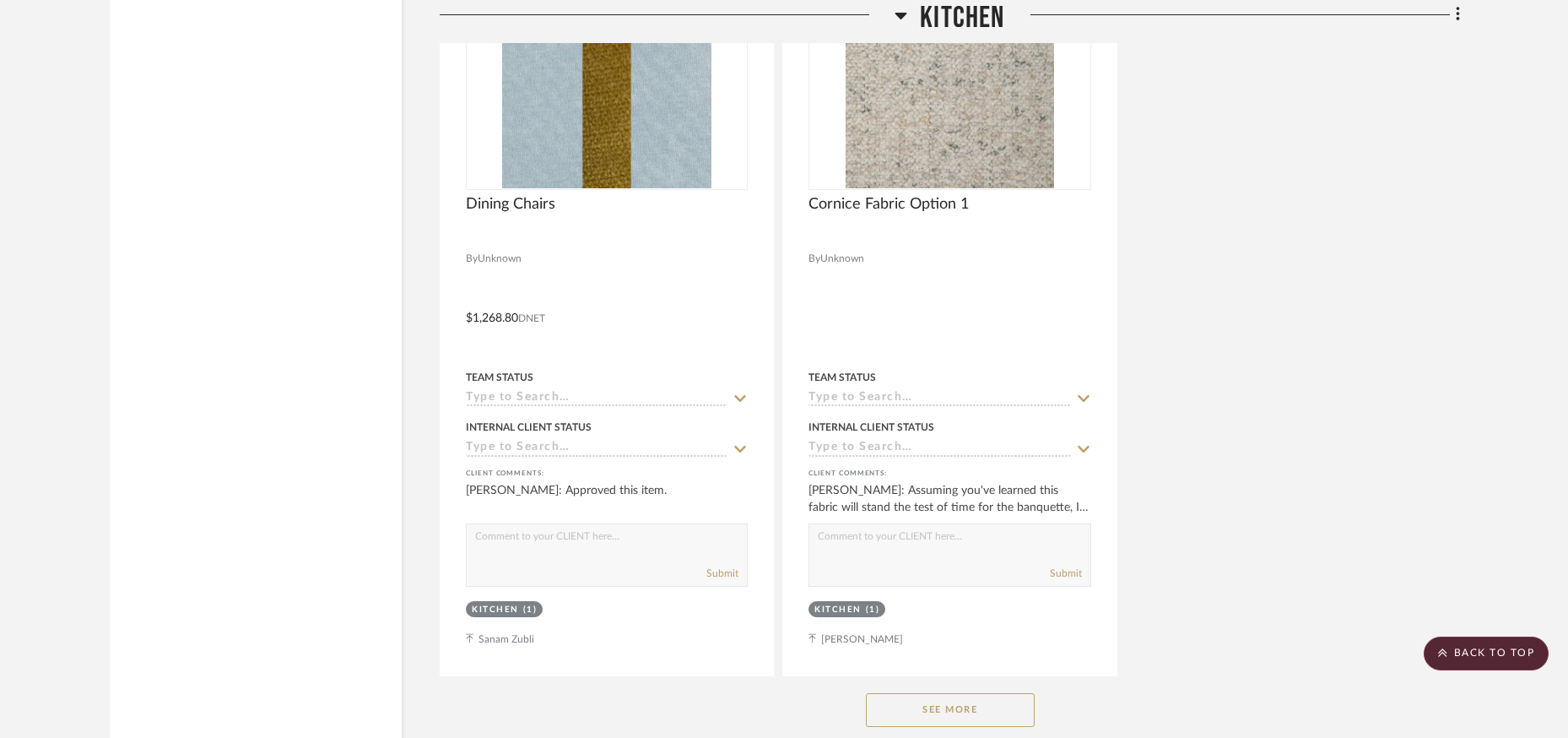
scroll to position [4780, 0]
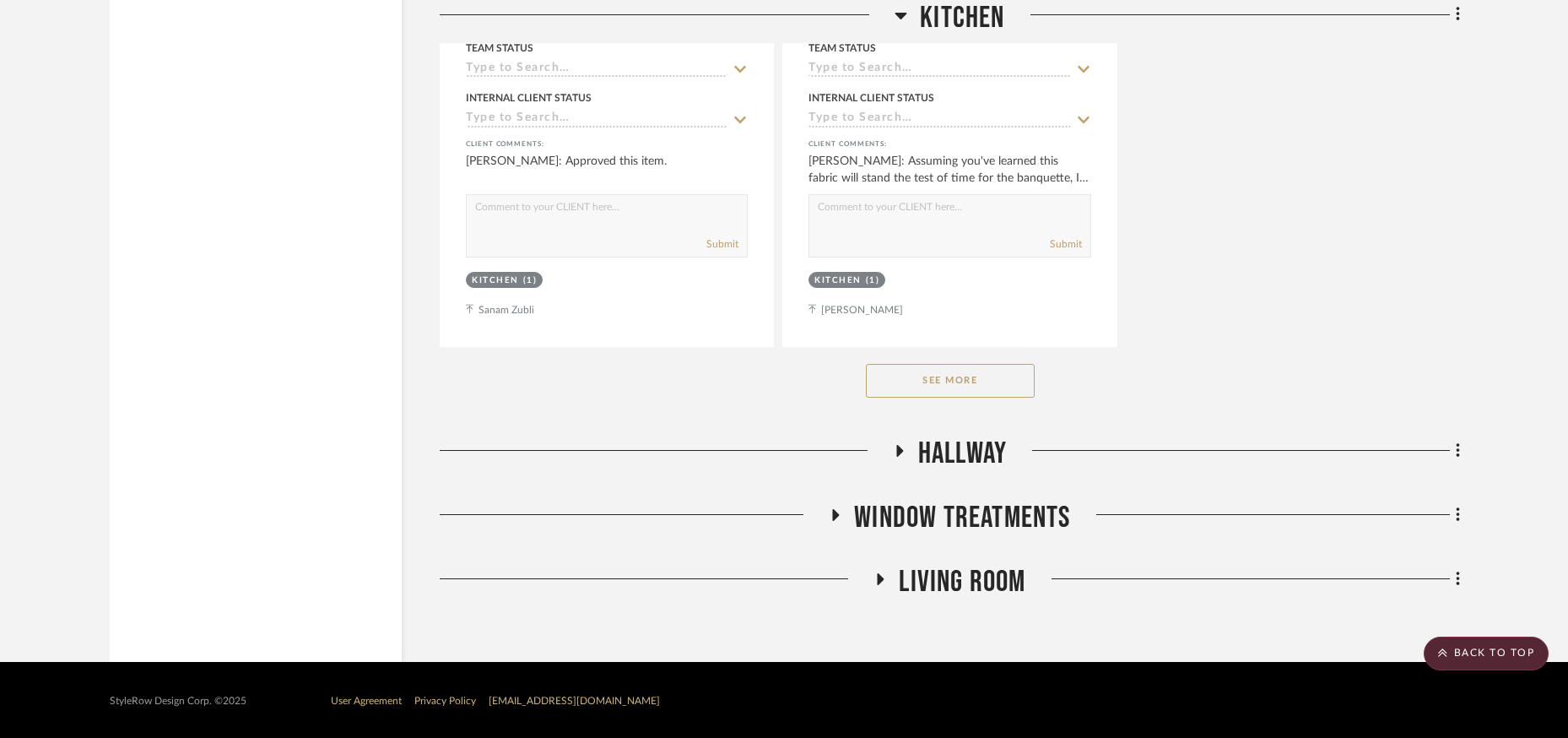
click at [929, 381] on button "See More" at bounding box center [950, 380] width 168 height 34
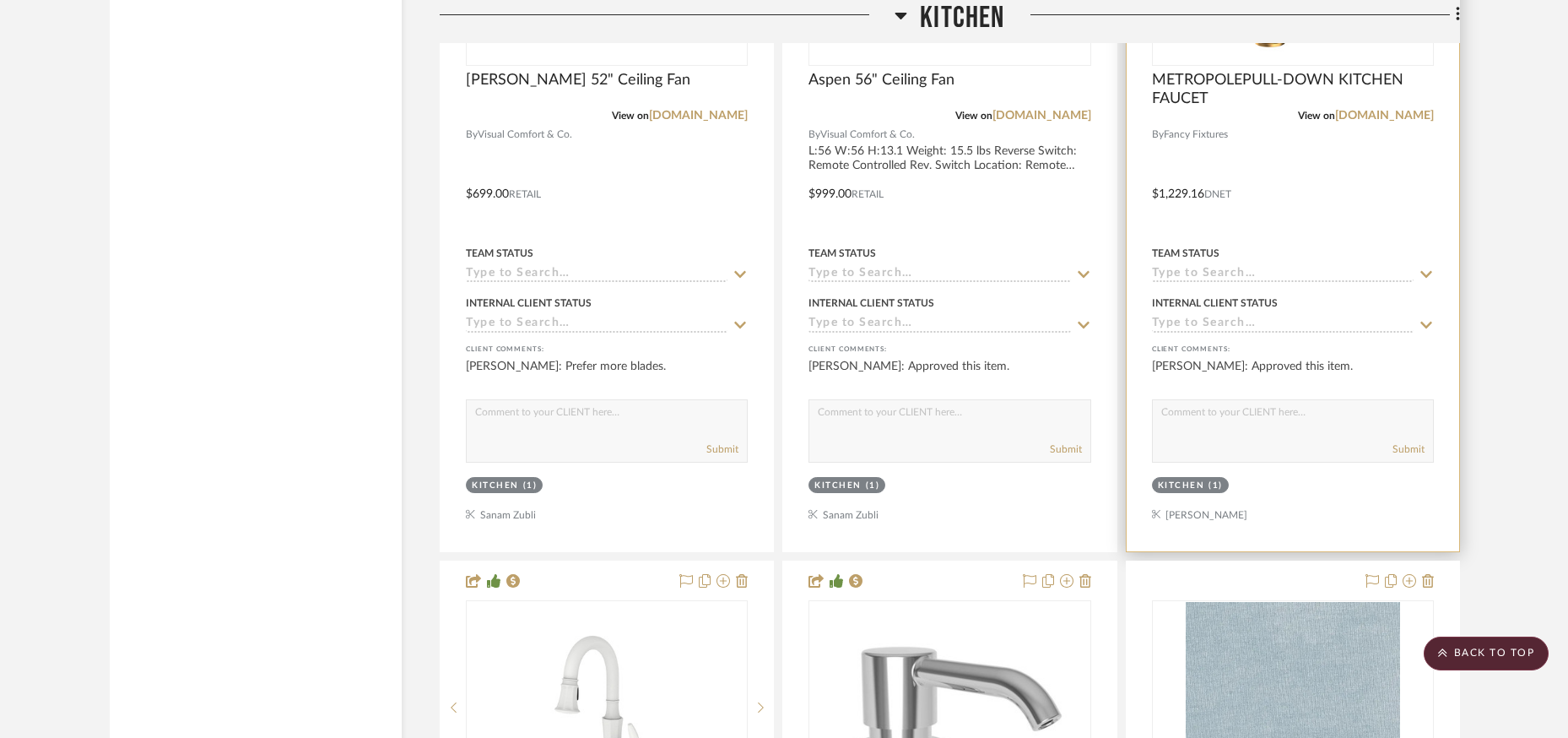
scroll to position [5626, 0]
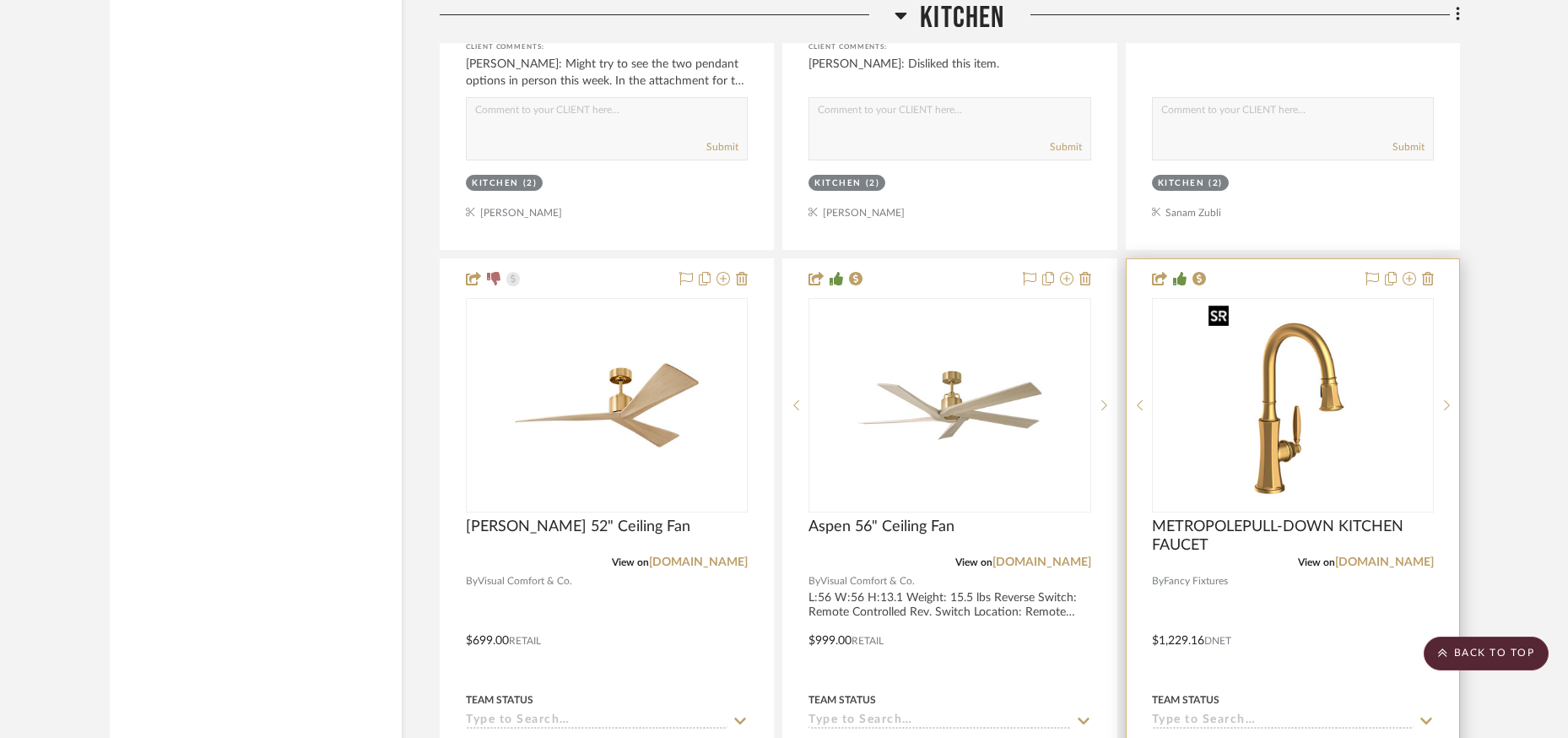
click at [0, 0] on img at bounding box center [0, 0] width 0 height 0
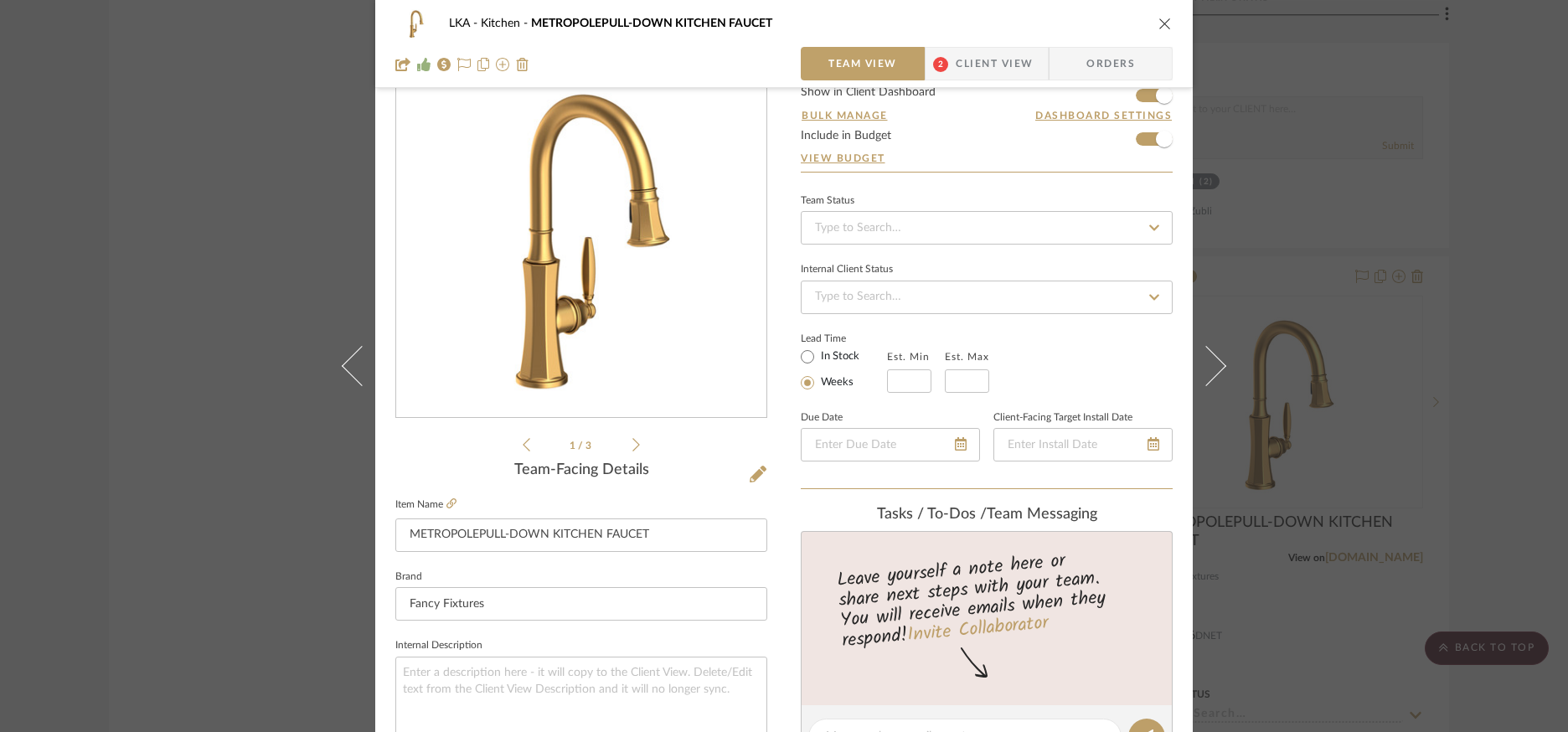
scroll to position [0, 0]
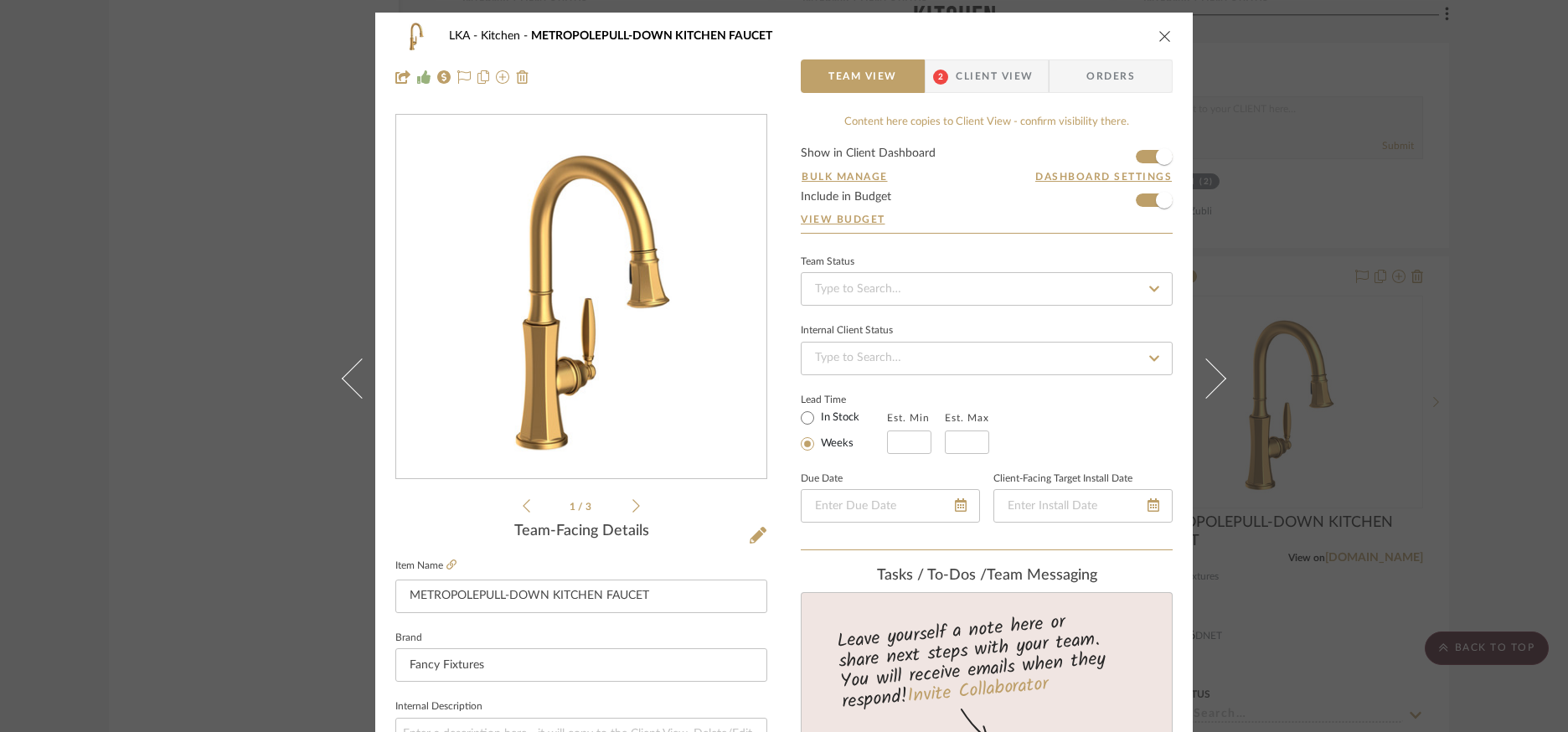
click at [1158, 35] on icon "close" at bounding box center [1165, 36] width 13 height 13
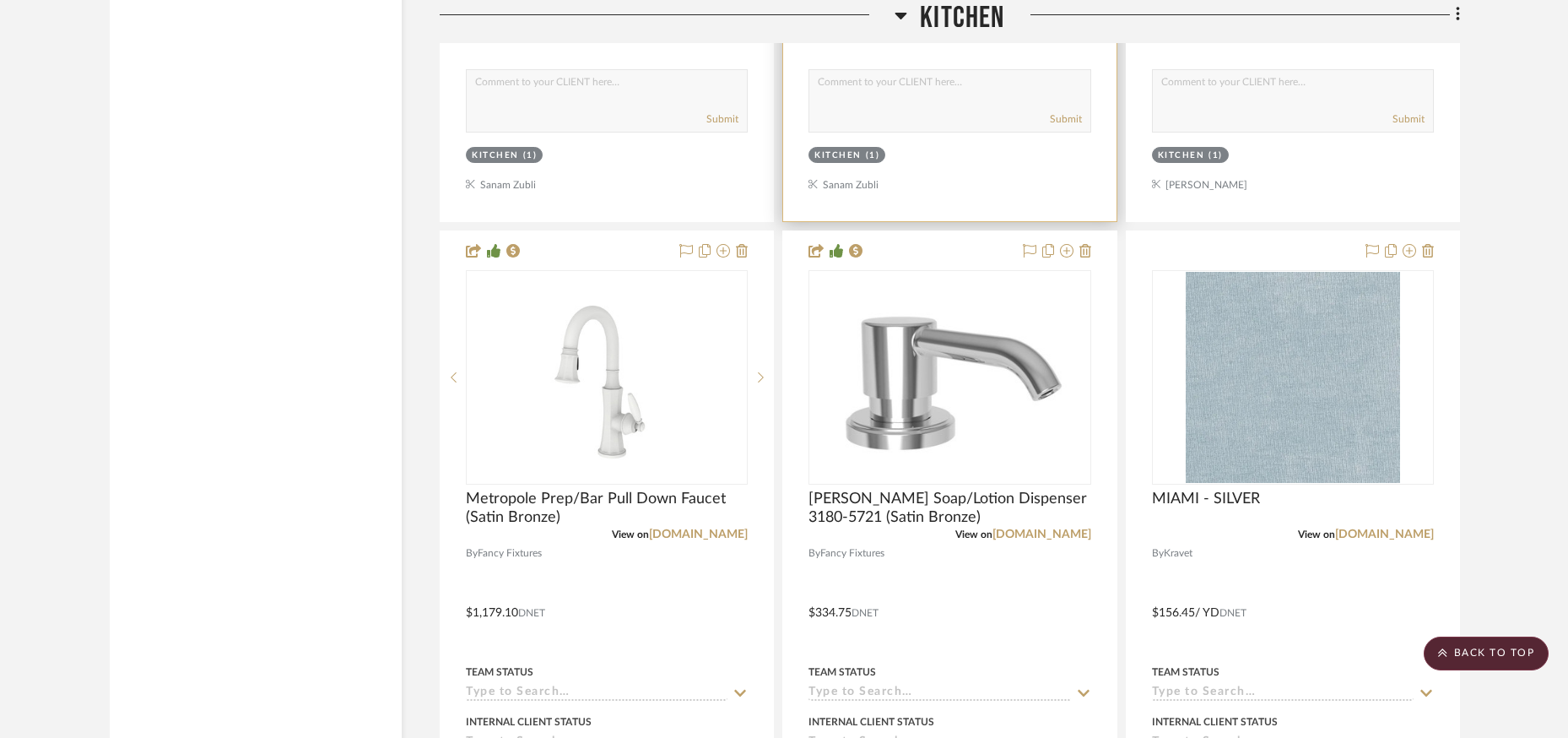
scroll to position [6479, 0]
